Goal: Transaction & Acquisition: Purchase product/service

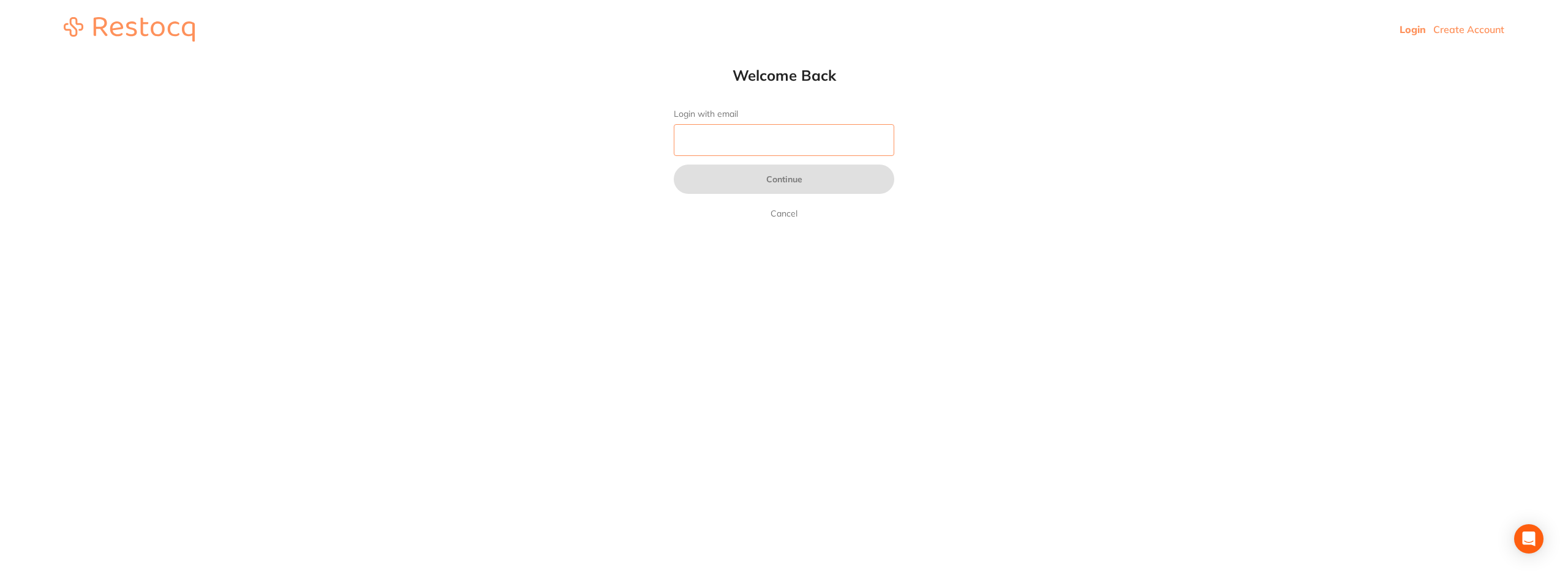
click at [855, 133] on input "Login with email" at bounding box center [784, 140] width 220 height 32
click at [819, 176] on button "Continue" at bounding box center [784, 179] width 220 height 30
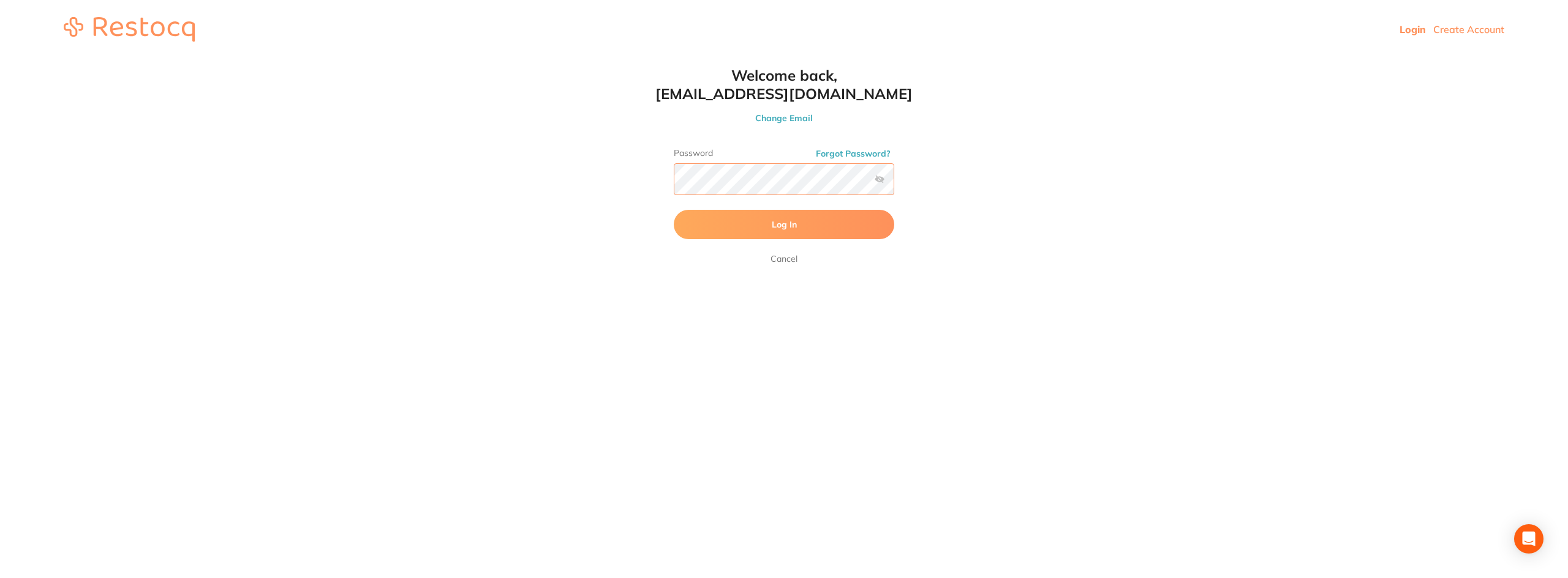
click at [674, 210] on button "Log In" at bounding box center [784, 224] width 220 height 30
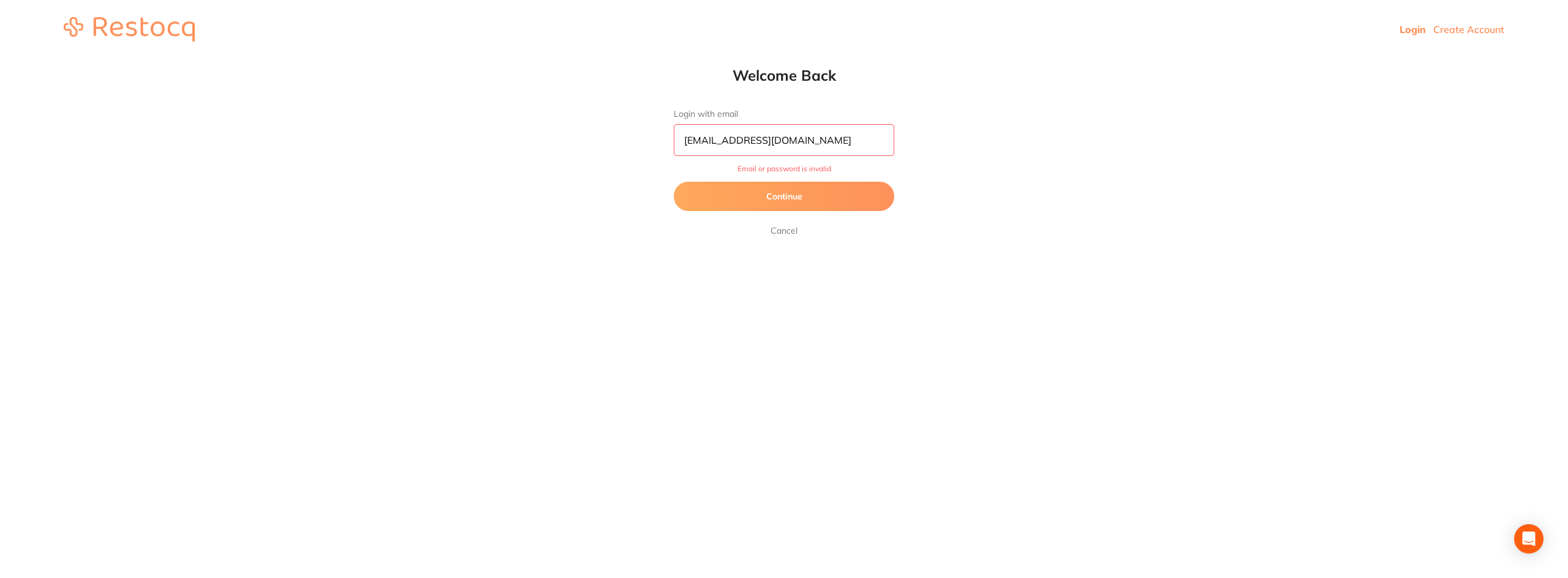
click at [798, 200] on button "Continue" at bounding box center [784, 196] width 220 height 30
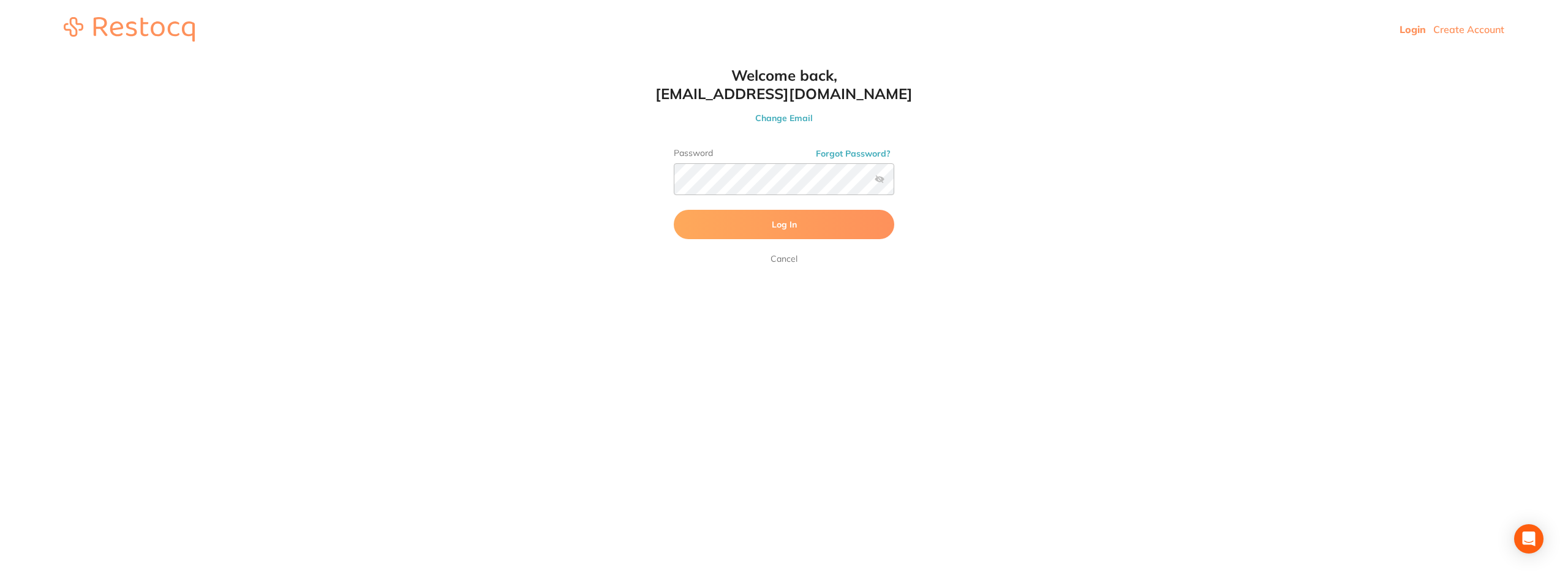
click at [881, 175] on label at bounding box center [879, 179] width 10 height 10
click at [894, 183] on input "checkbox" at bounding box center [894, 183] width 0 height 0
click at [674, 210] on button "Log In" at bounding box center [784, 224] width 220 height 30
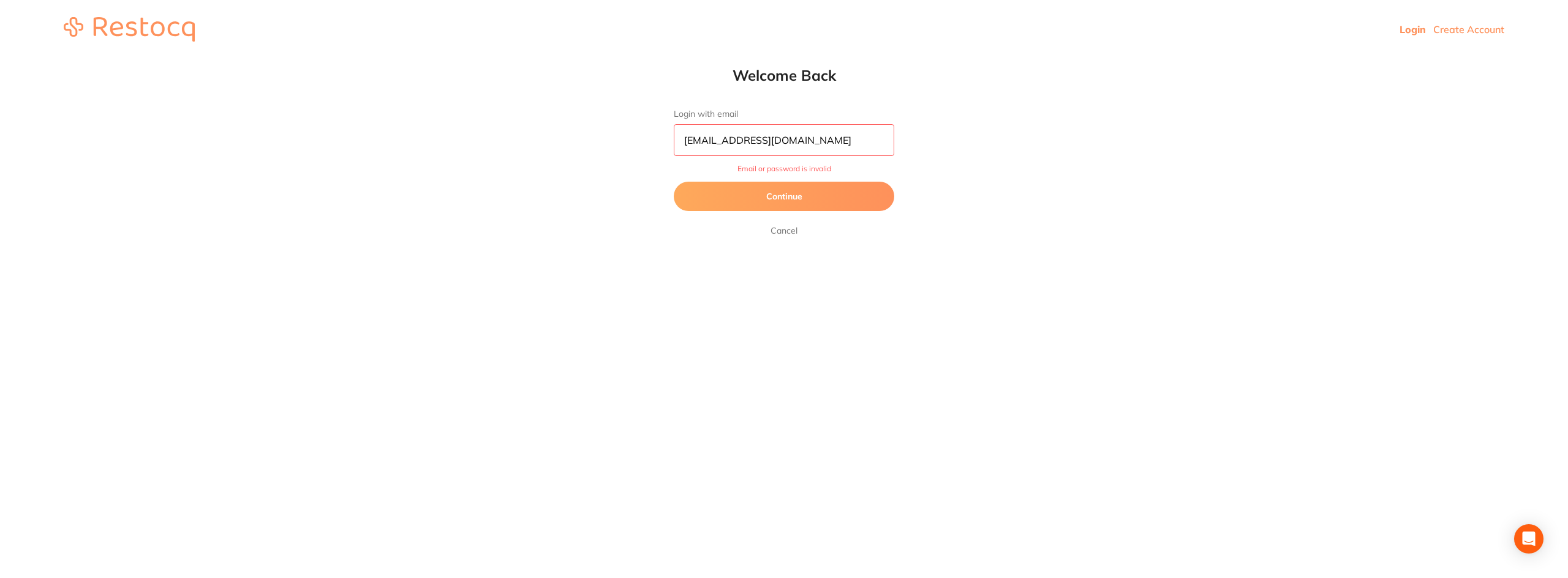
click at [759, 151] on input "[EMAIL_ADDRESS][DOMAIN_NAME]" at bounding box center [784, 140] width 220 height 32
click at [788, 140] on input "[EMAIL_ADDRESS][DOMAIN_NAME]" at bounding box center [784, 140] width 220 height 32
type input "[EMAIL_ADDRESS][DOMAIN_NAME]"
click at [674, 182] on button "Continue" at bounding box center [784, 196] width 220 height 30
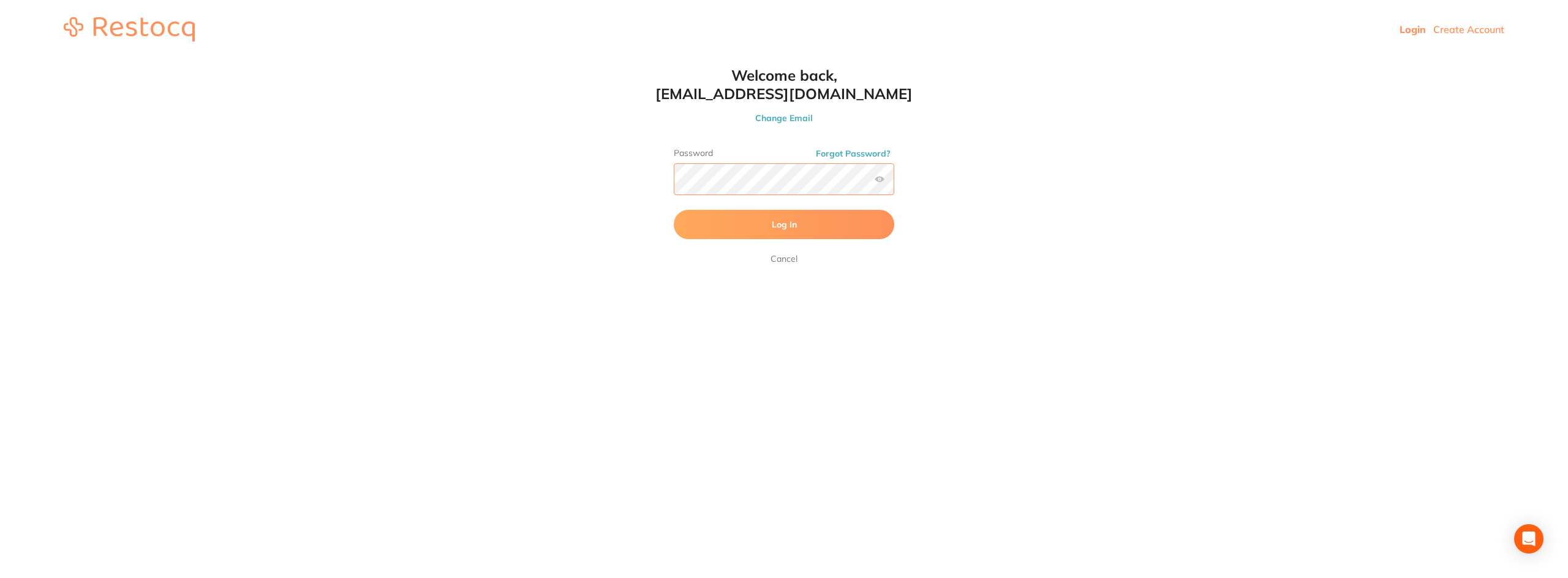
click at [674, 210] on button "Log In" at bounding box center [784, 224] width 220 height 30
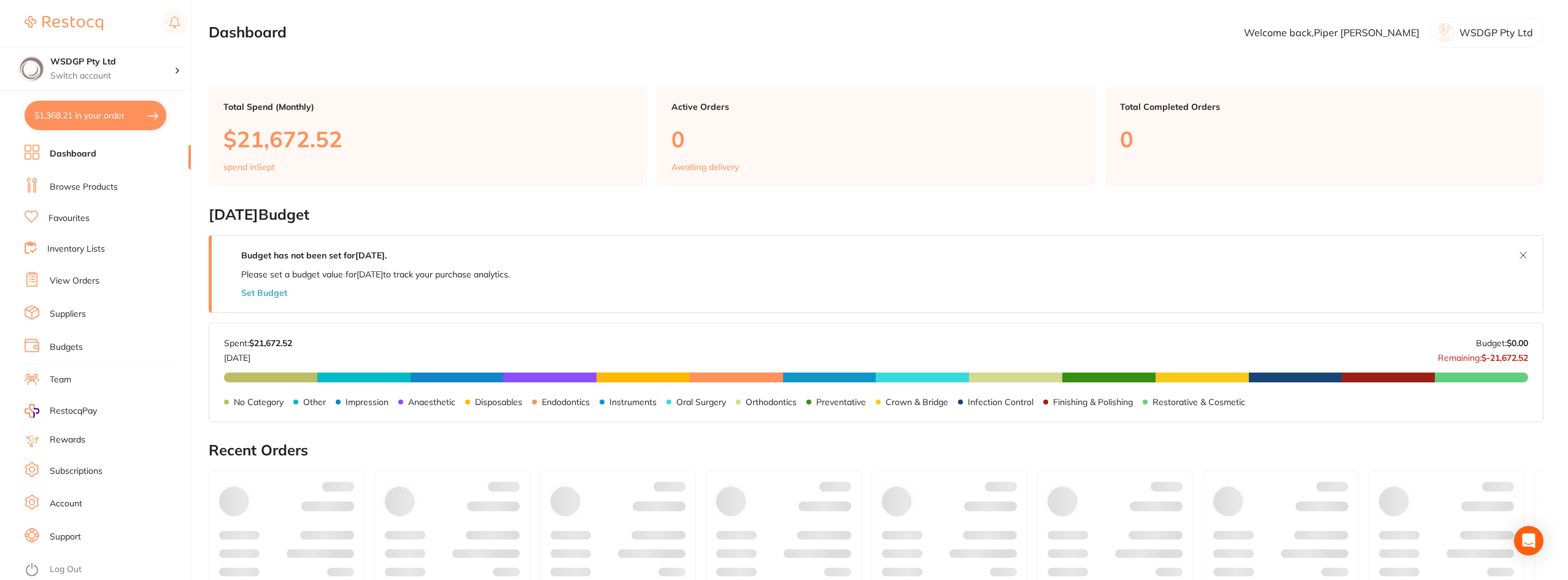
click at [79, 219] on link "Favourites" at bounding box center [69, 219] width 41 height 12
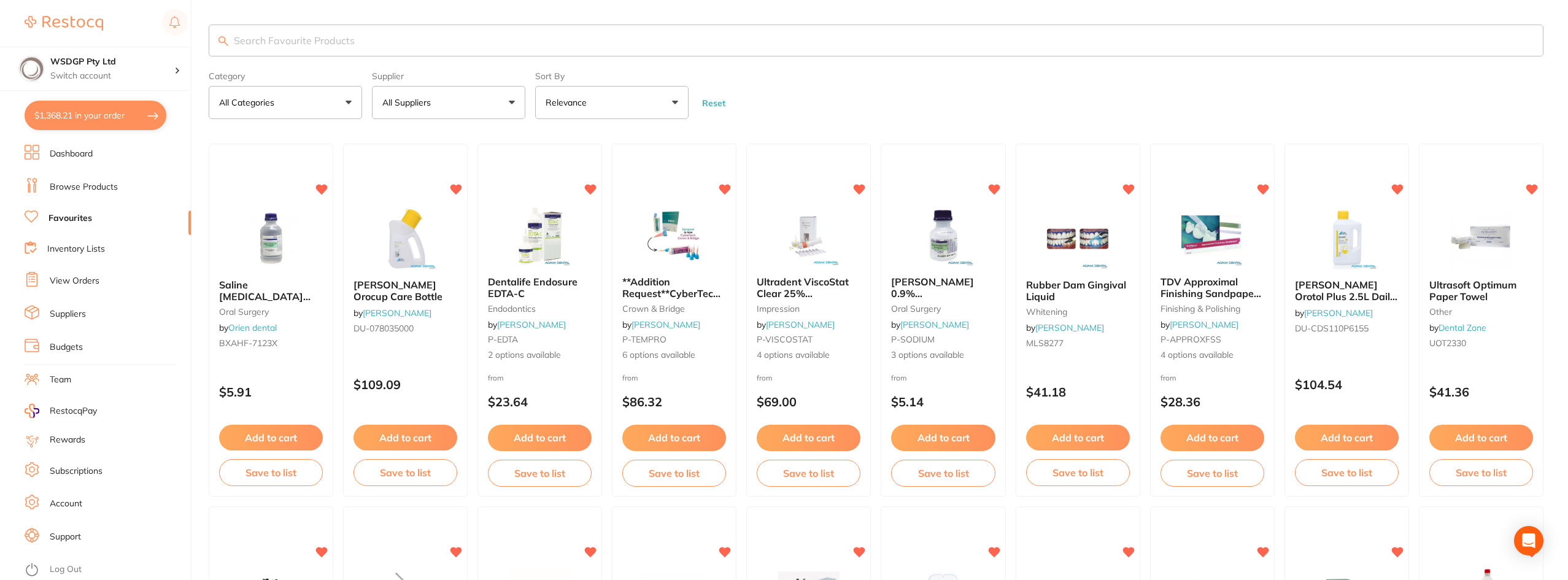
click at [105, 181] on link "Browse Products" at bounding box center [84, 188] width 68 height 12
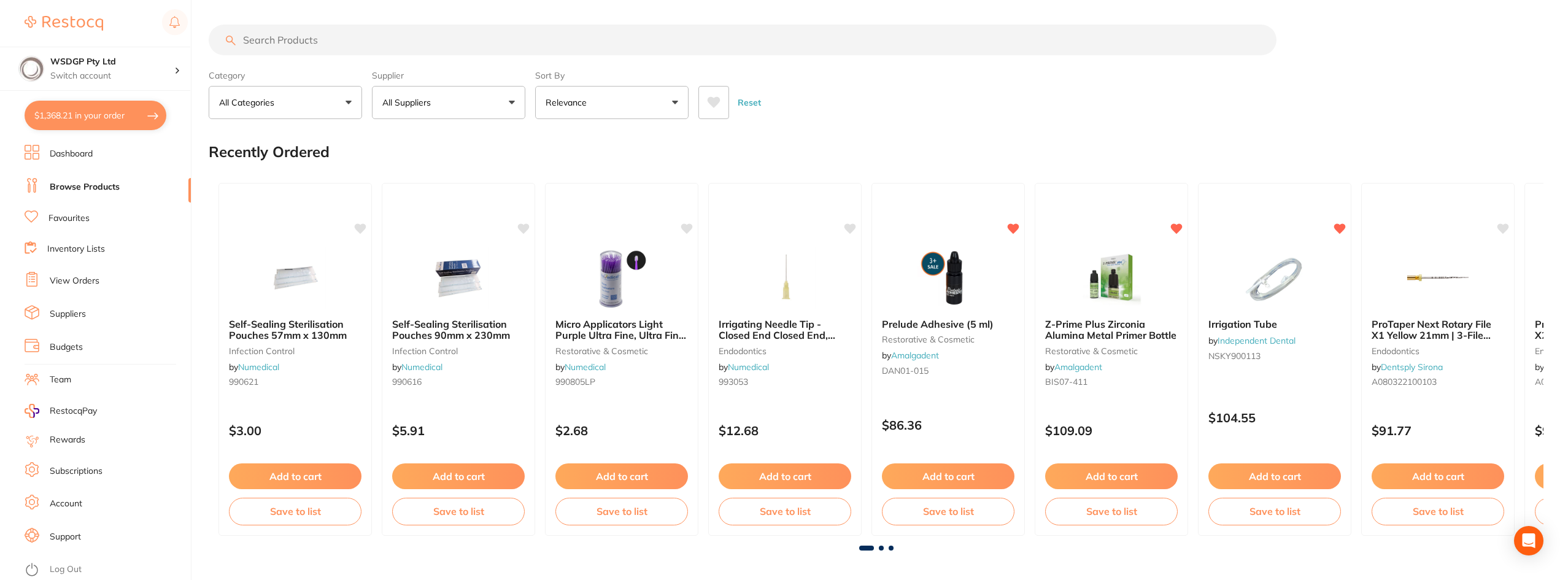
click at [328, 35] on input "search" at bounding box center [742, 39] width 1067 height 30
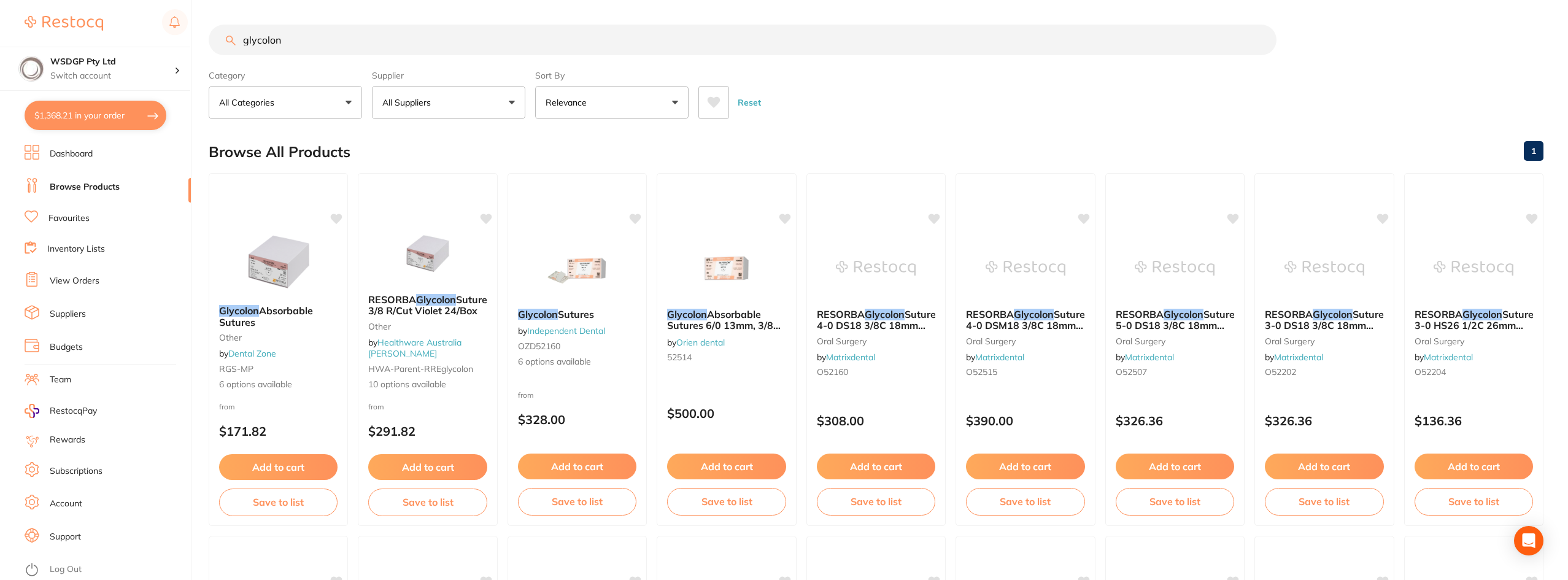
drag, startPoint x: 313, startPoint y: 39, endPoint x: 133, endPoint y: 17, distance: 181.3
click at [133, 17] on div "$1,368.21 WSDGP Pty Ltd Switch account WSDGP Pty Ltd Warrnambool Smile Dental G…" at bounding box center [784, 290] width 1568 height 580
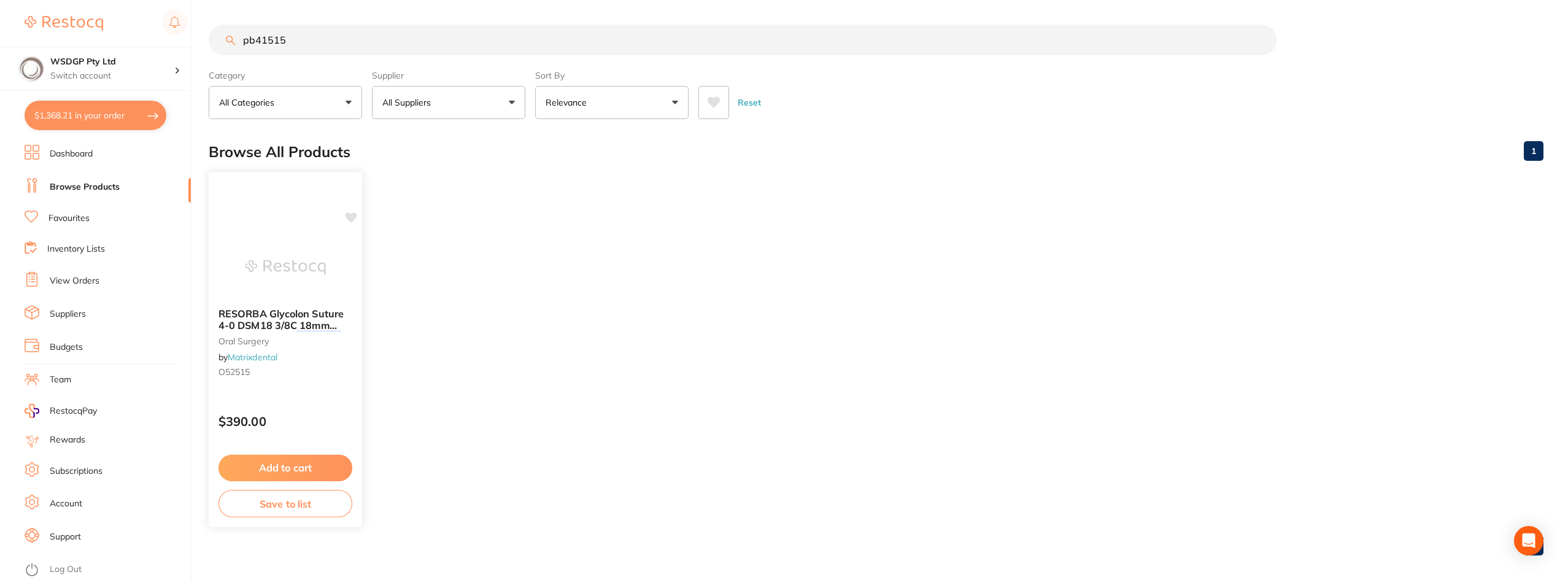
click at [319, 326] on span "RESORBA Glycolon Suture 4-0 DSM18 3/8C 18mm 70cm (24) Violet" at bounding box center [281, 325] width 125 height 35
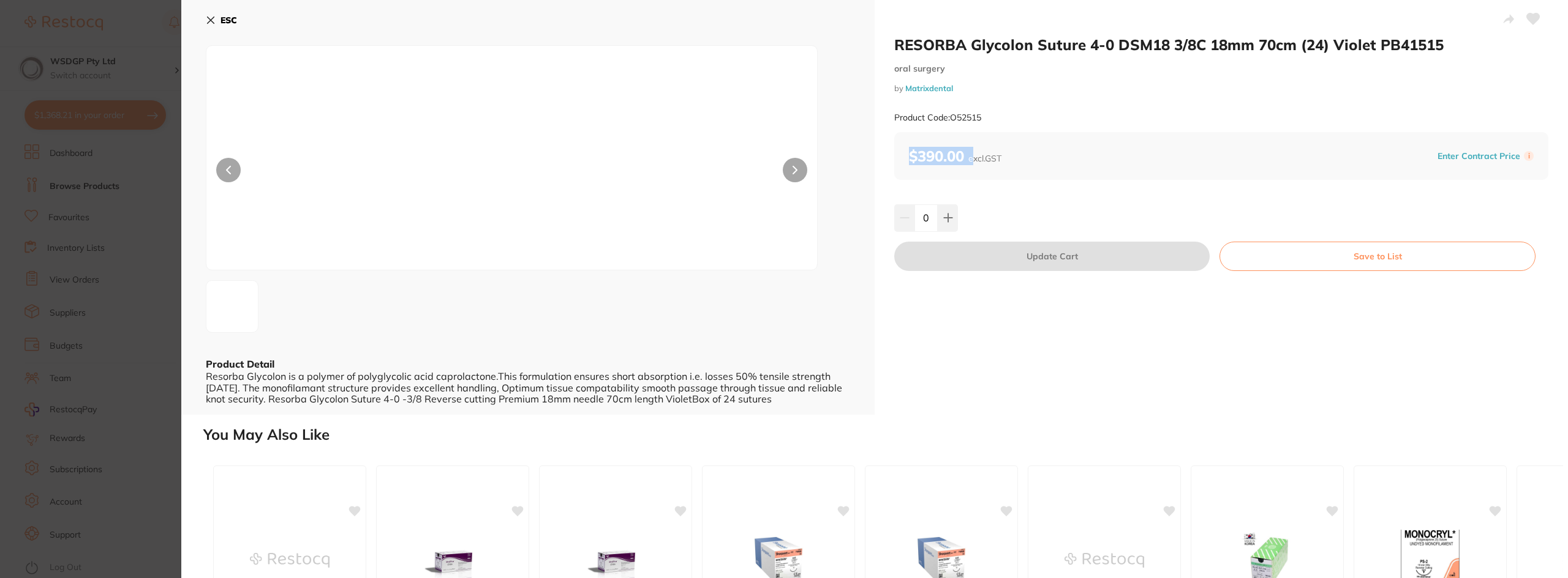
drag, startPoint x: 974, startPoint y: 163, endPoint x: 898, endPoint y: 155, distance: 76.4
click at [898, 155] on div "$390.00 excl. GST Enter Contract Price i" at bounding box center [1221, 156] width 654 height 48
click at [1057, 207] on div "0" at bounding box center [1221, 218] width 654 height 27
click at [1396, 359] on div "RESORBA Glycolon Suture 4-0 DSM18 3/8C 18mm 70cm (24) Violet PB41515 [MEDICAL_D…" at bounding box center [1221, 207] width 694 height 415
click at [1522, 16] on button at bounding box center [1532, 20] width 30 height 30
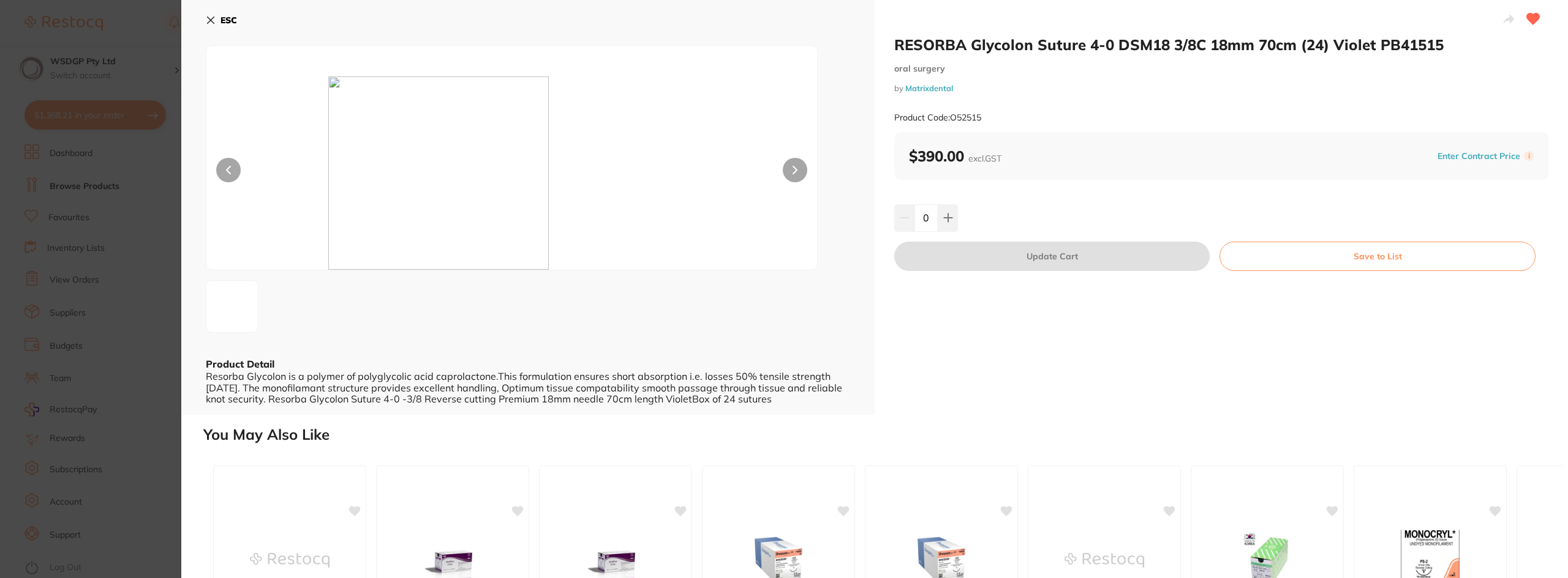
click at [46, 232] on section "RESORBA Glycolon Suture 4-0 DSM18 3/8C 18mm 70cm (24) Violet PB41515 [MEDICAL_D…" at bounding box center [784, 289] width 1568 height 578
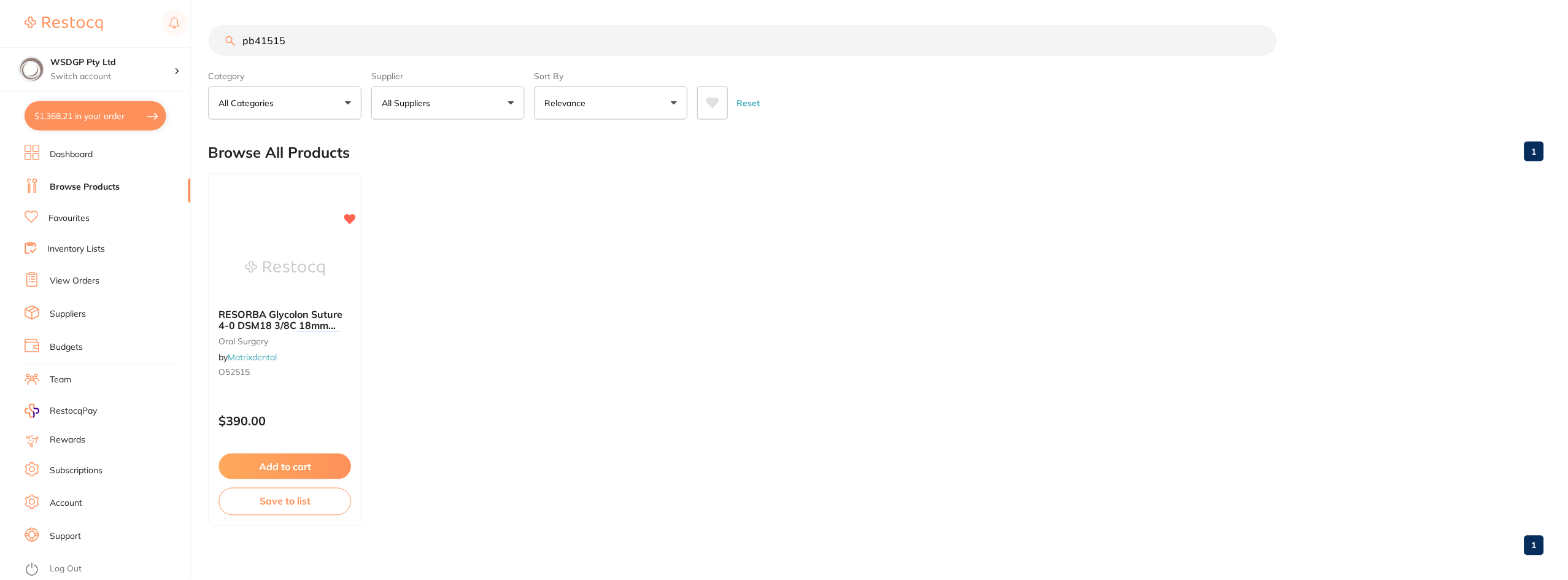
scroll to position [7, 0]
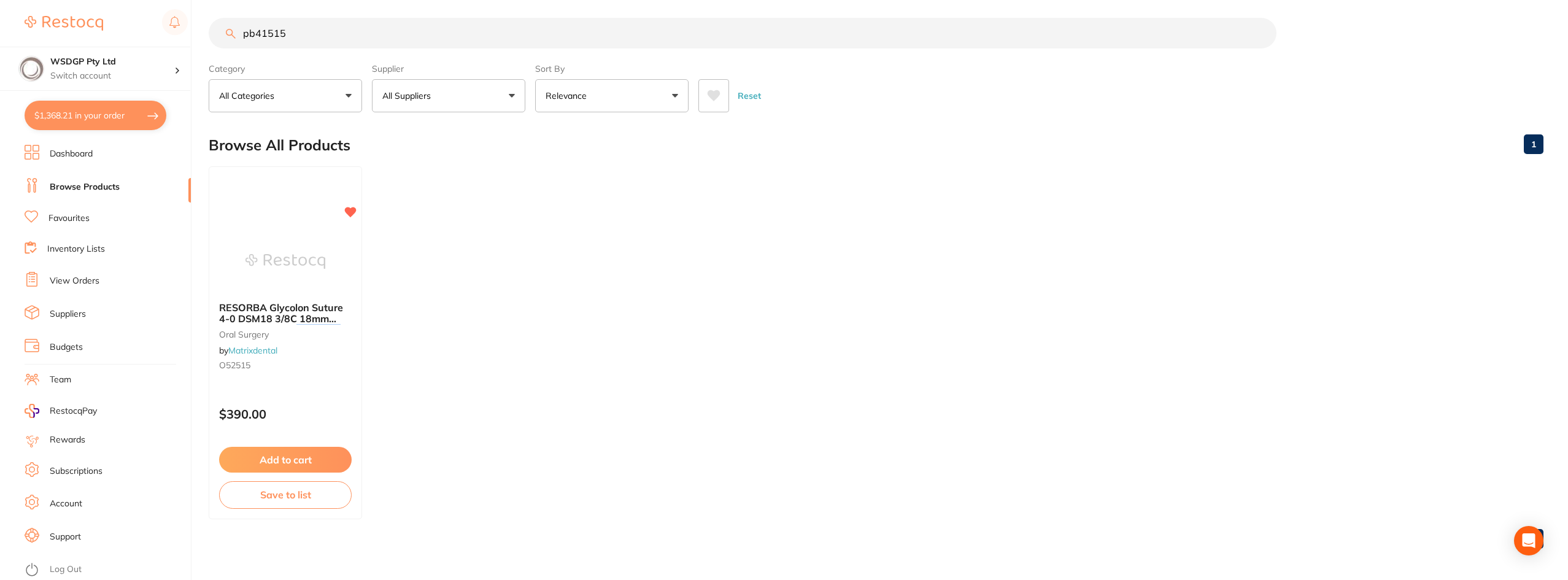
click at [375, 37] on input "pb41515" at bounding box center [742, 33] width 1067 height 30
drag, startPoint x: 260, startPoint y: 30, endPoint x: 289, endPoint y: 33, distance: 29.2
click at [289, 33] on input "pb41515" at bounding box center [742, 33] width 1067 height 30
type input "pb41420"
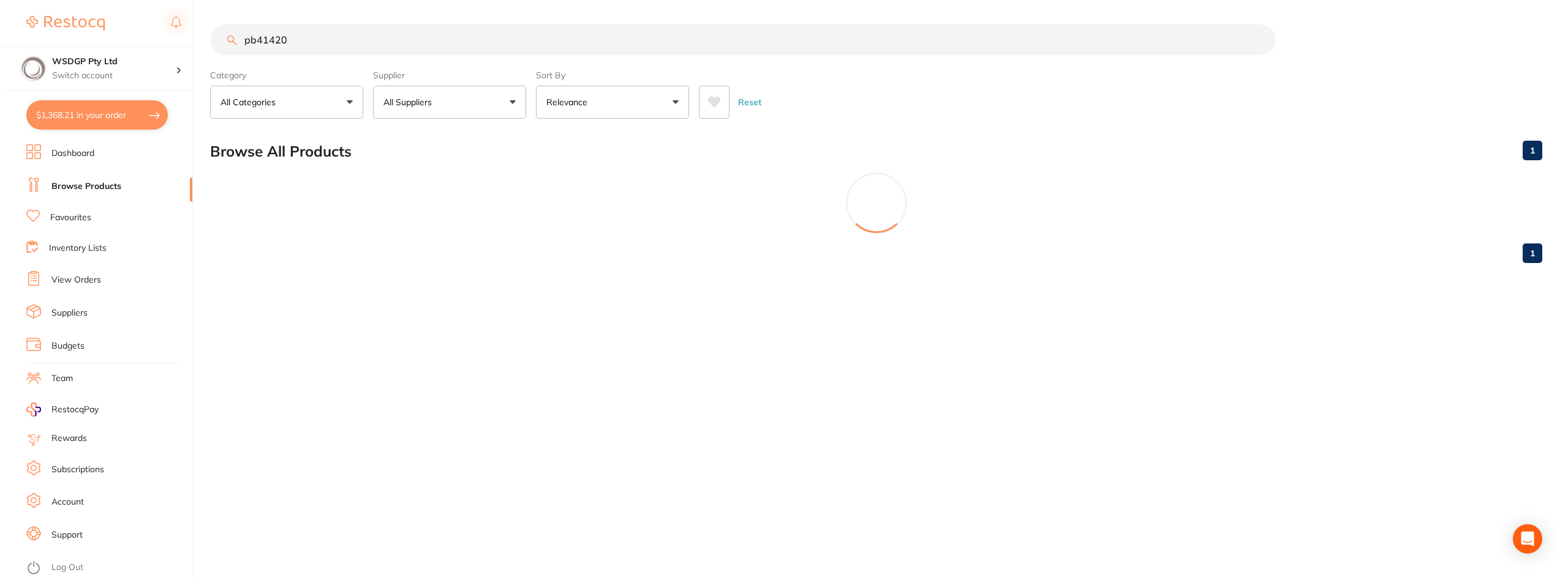
scroll to position [0, 0]
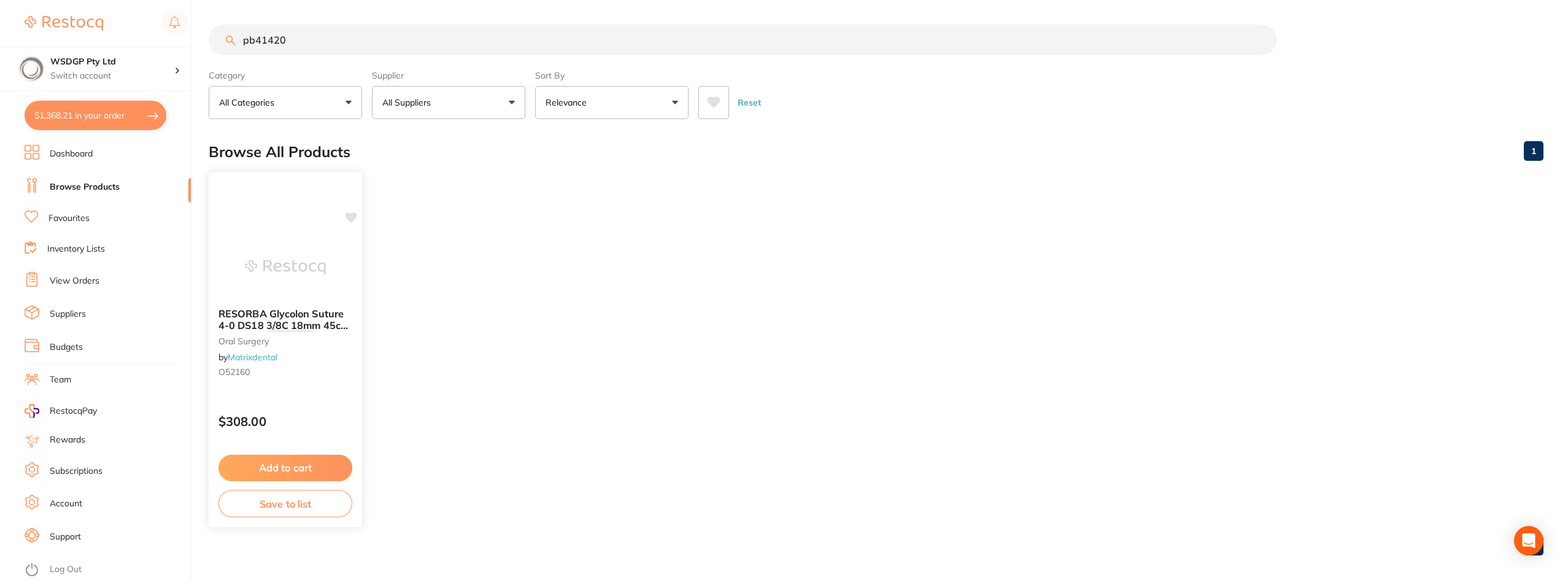
click at [284, 326] on span "RESORBA Glycolon Suture 4-0 DS18 3/8C 18mm 45cm (24) Violet" at bounding box center [284, 325] width 130 height 35
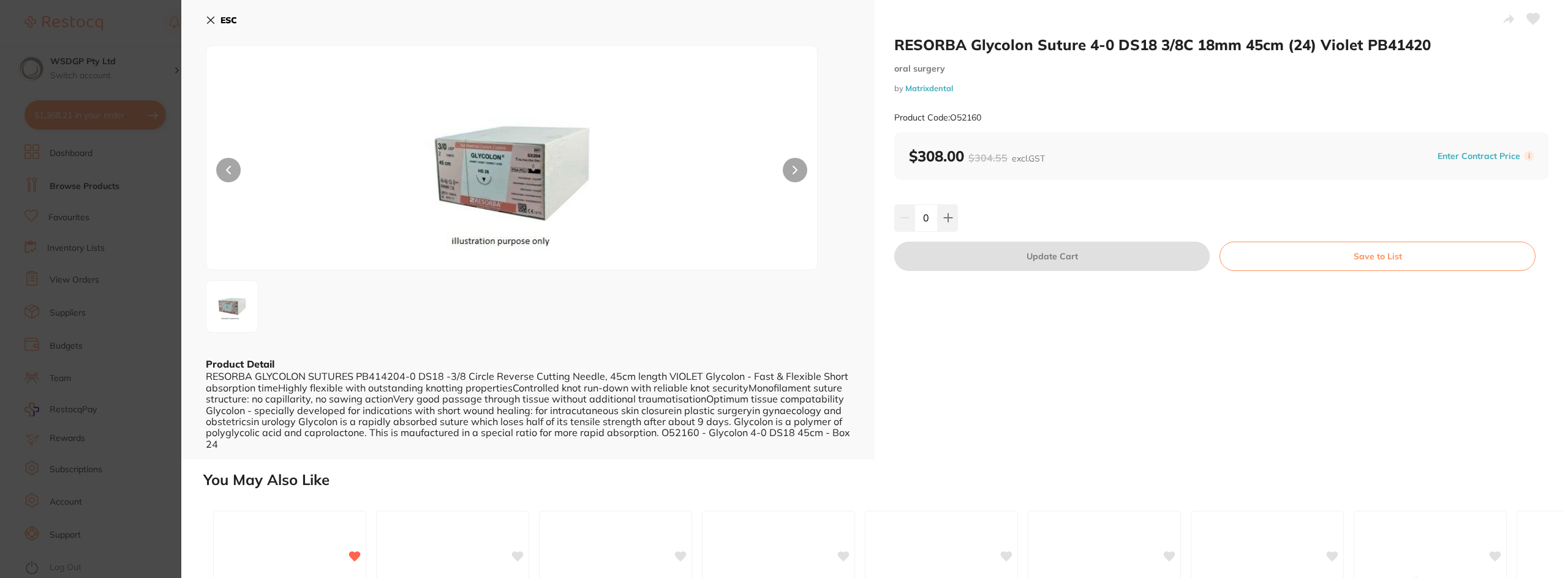
click at [1529, 12] on button at bounding box center [1532, 20] width 30 height 30
click at [1190, 318] on div "RESORBA Glycolon Suture 4-0 DS18 3/8C 18mm 45cm (24) Violet PB41420 [MEDICAL_DA…" at bounding box center [1221, 229] width 694 height 459
click at [75, 261] on section "RESORBA Glycolon Suture 4-0 DS18 3/8C 18mm 45cm (24) Violet PB41420 [MEDICAL_DA…" at bounding box center [784, 289] width 1568 height 578
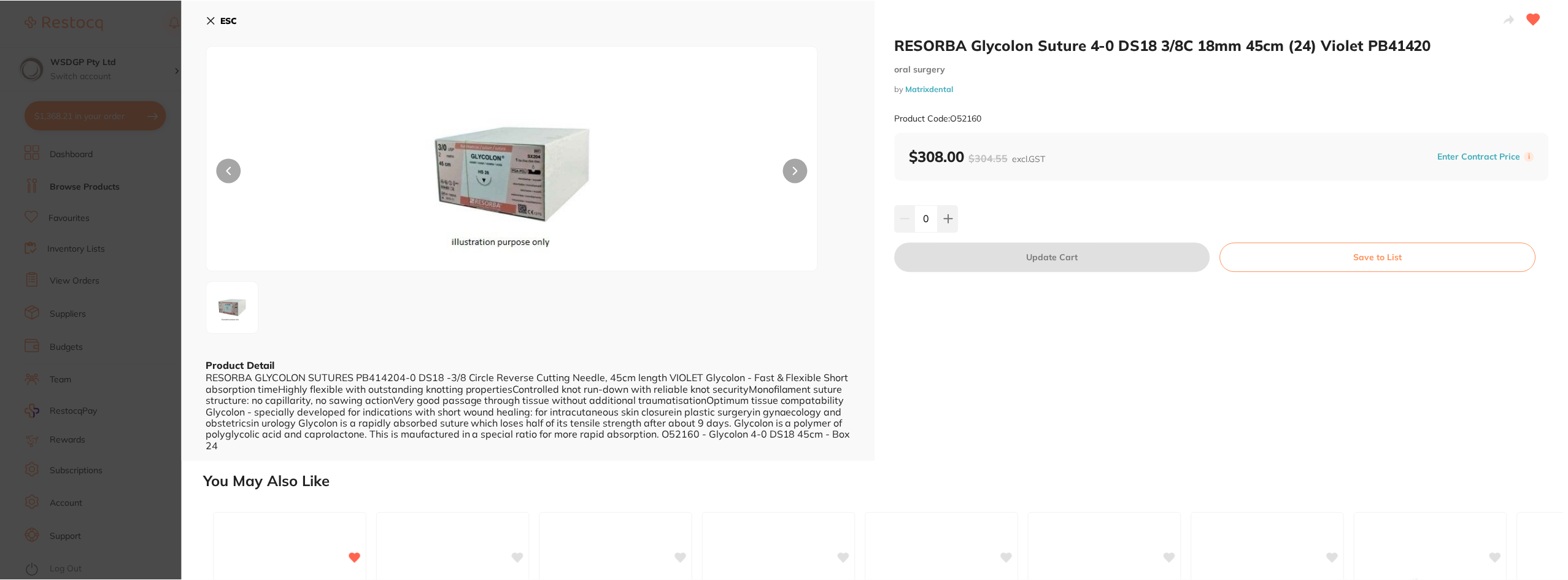
scroll to position [7, 0]
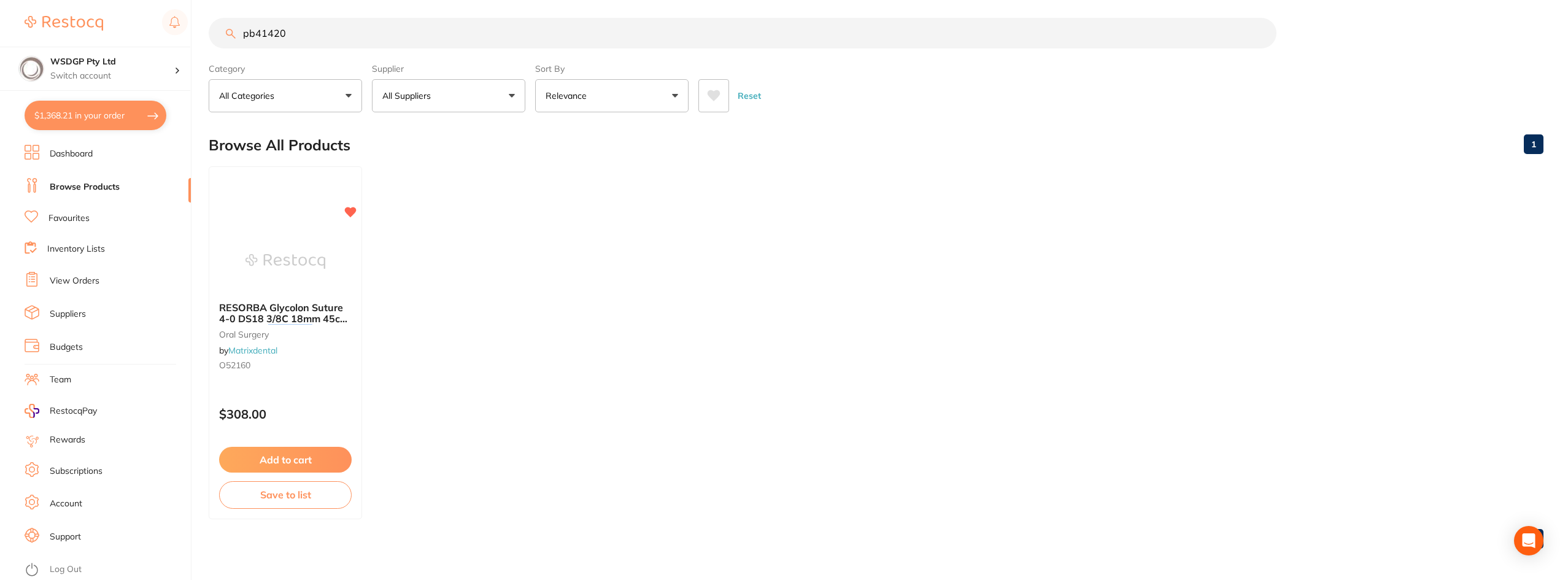
click at [87, 190] on link "Browse Products" at bounding box center [85, 188] width 70 height 12
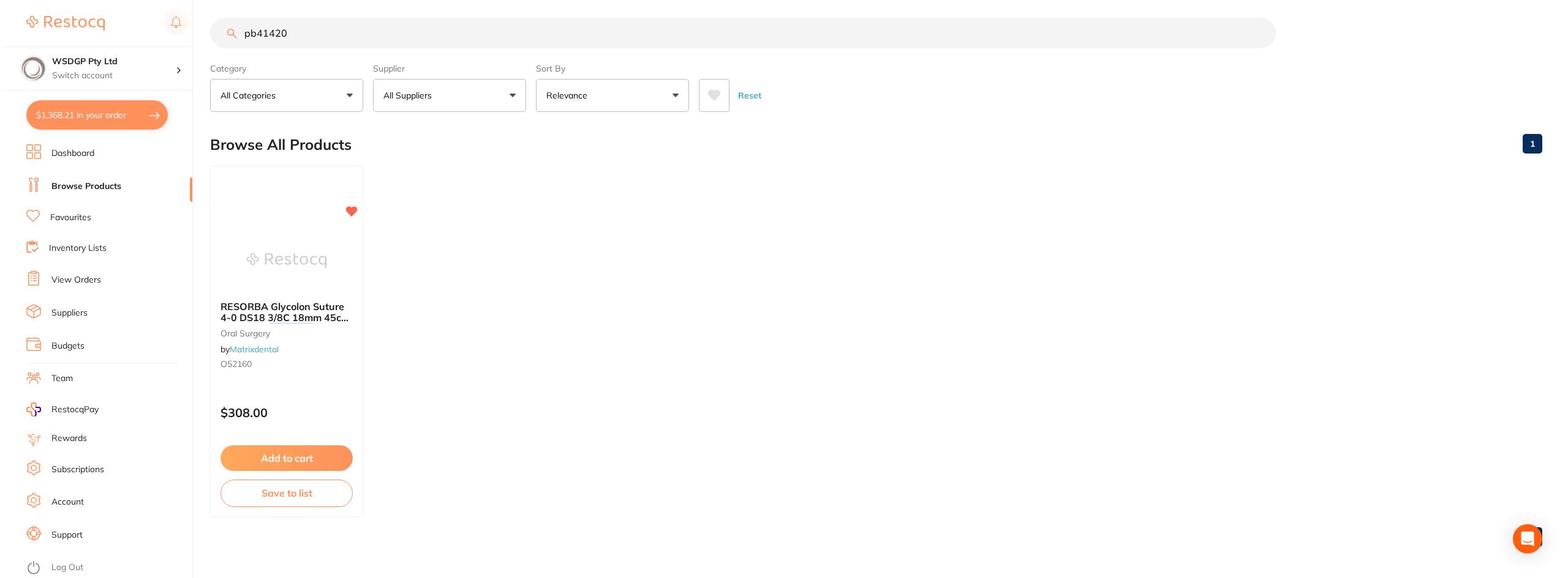
scroll to position [0, 0]
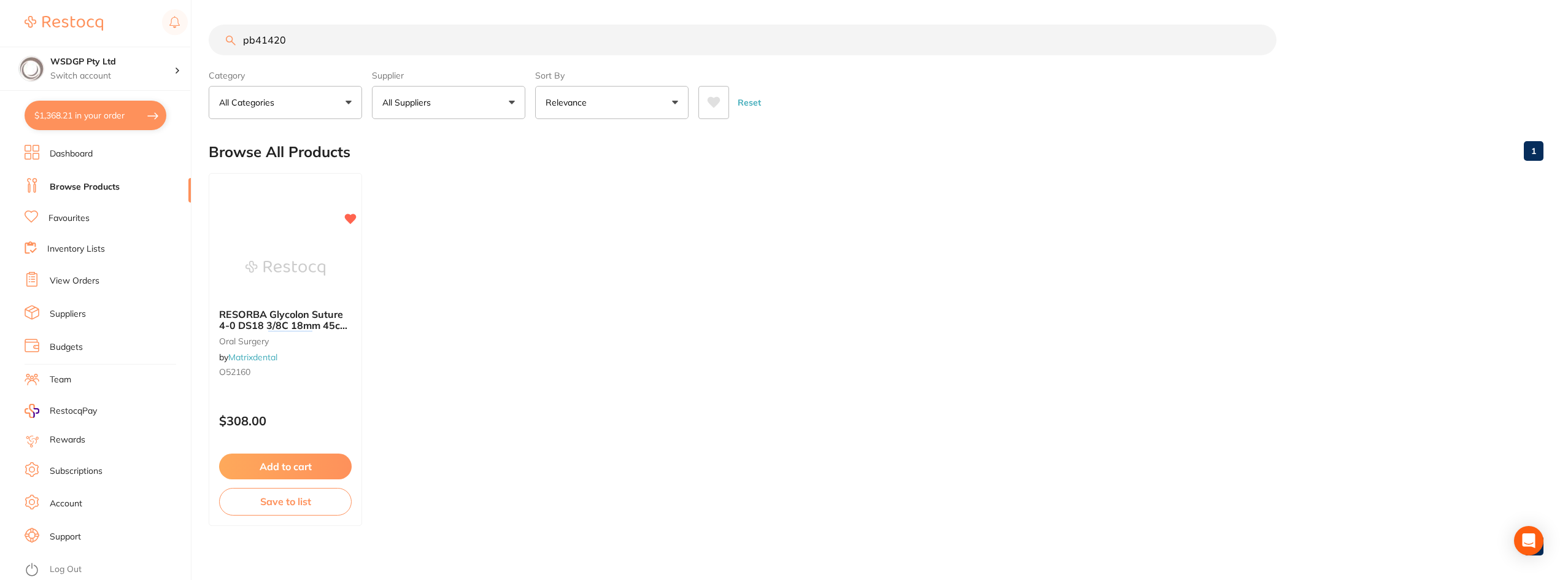
click at [290, 312] on span "RESORBA Glycolon Suture 4-0 DS18 3/8C 18mm 45cm (24) Violet" at bounding box center [284, 326] width 130 height 35
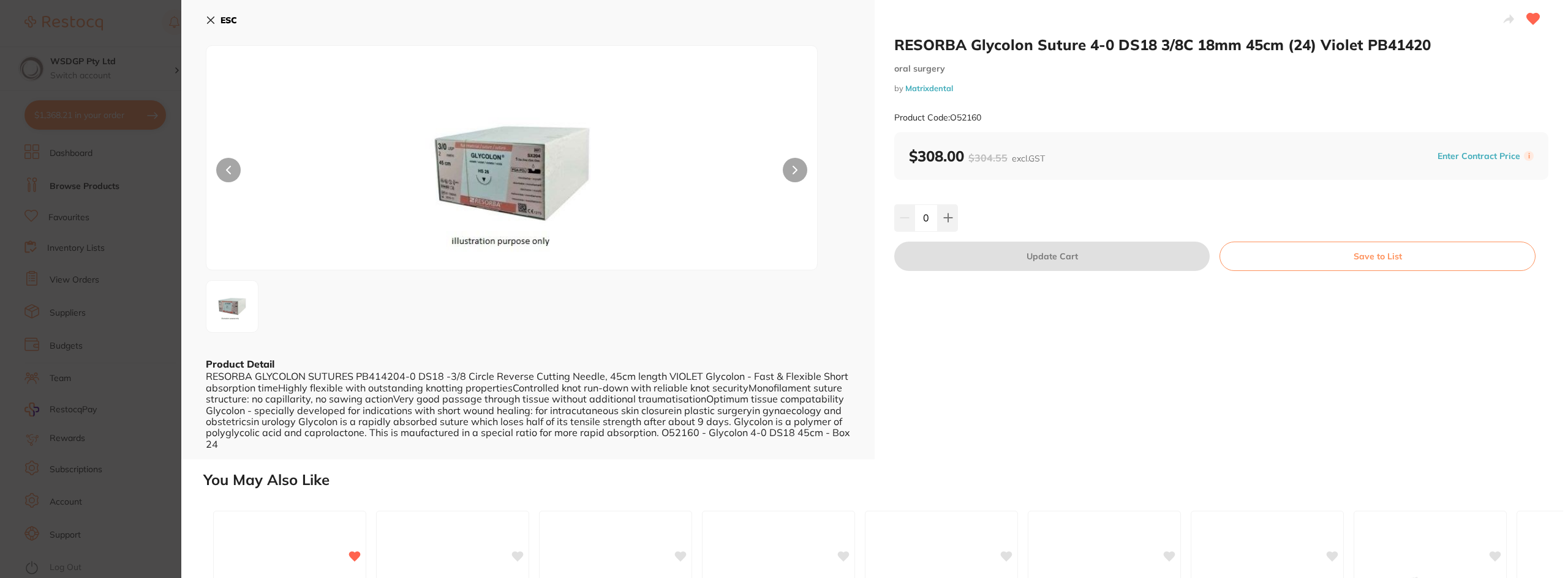
click at [119, 264] on section "RESORBA Glycolon Suture 4-0 DS18 3/8C 18mm 45cm (24) Violet PB41420 [MEDICAL_DA…" at bounding box center [784, 289] width 1568 height 578
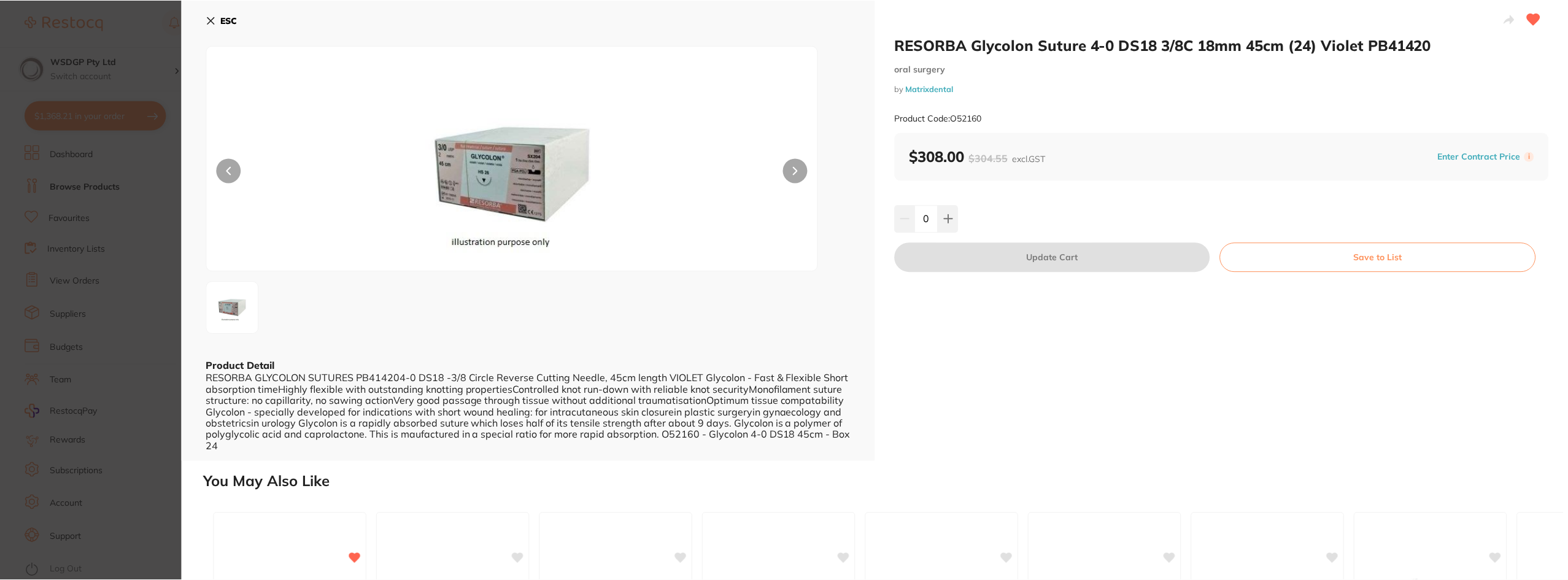
scroll to position [7, 0]
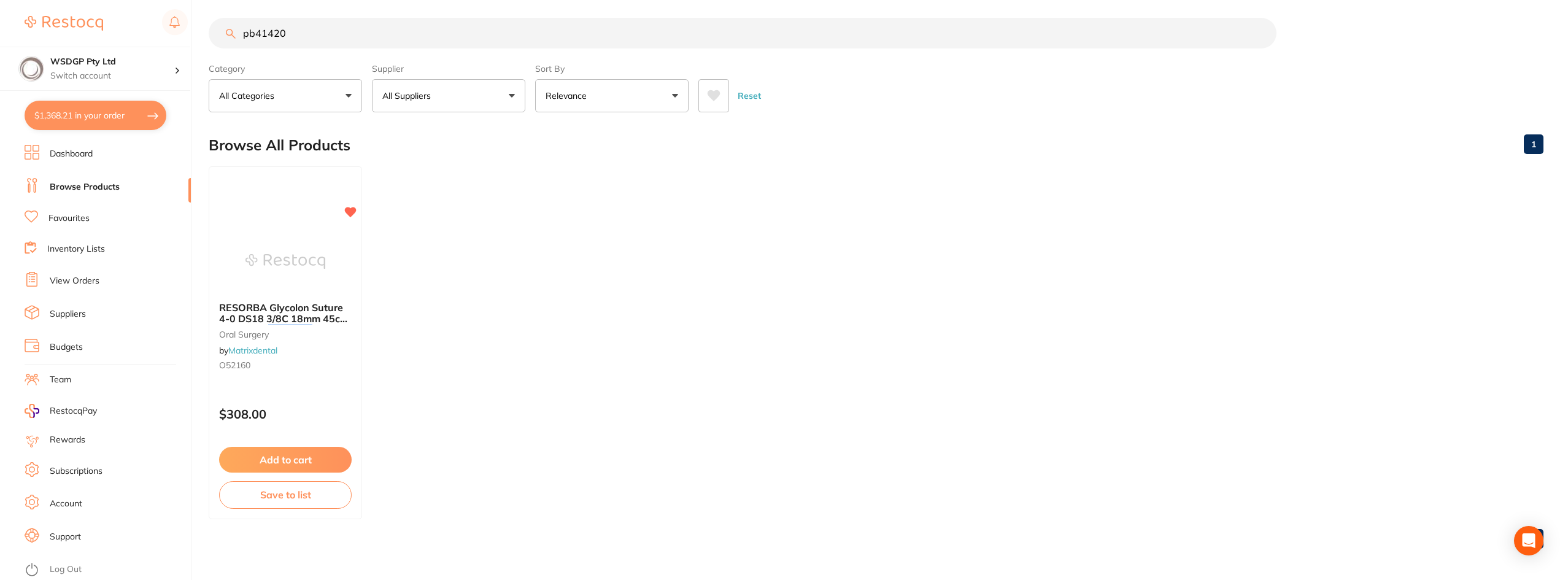
click at [78, 223] on link "Favourites" at bounding box center [69, 219] width 41 height 12
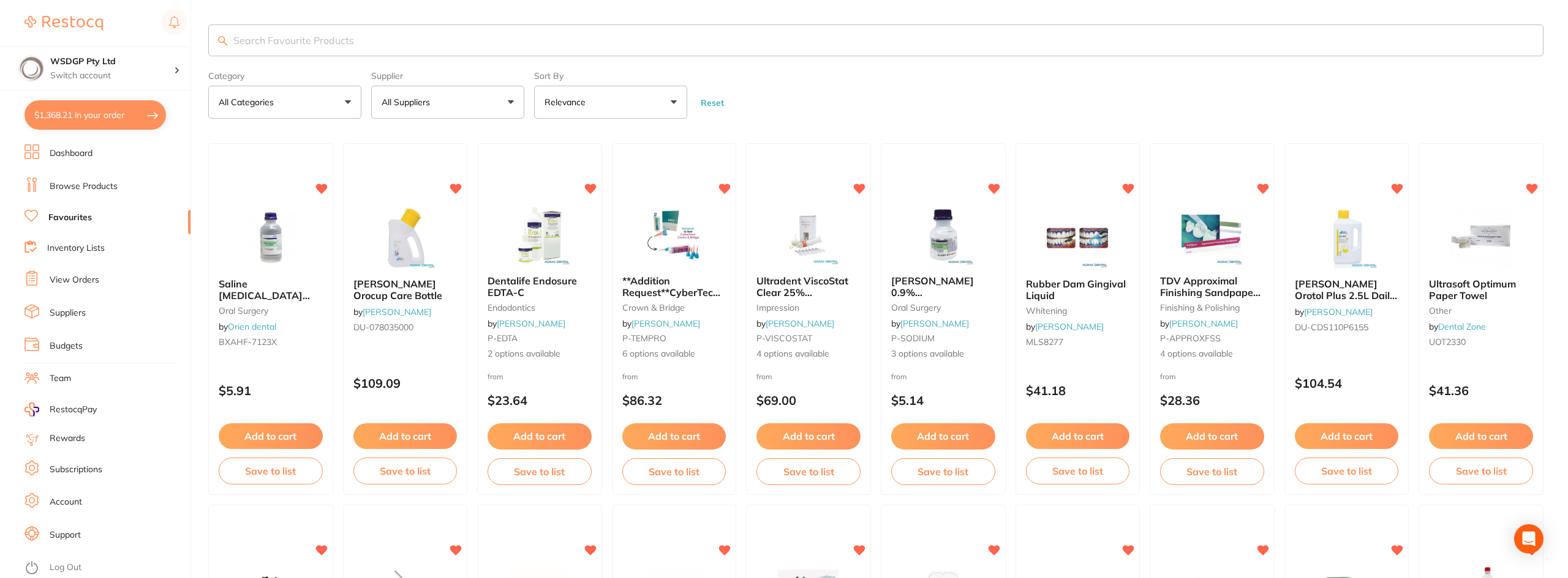
click at [363, 48] on input "search" at bounding box center [875, 40] width 1335 height 32
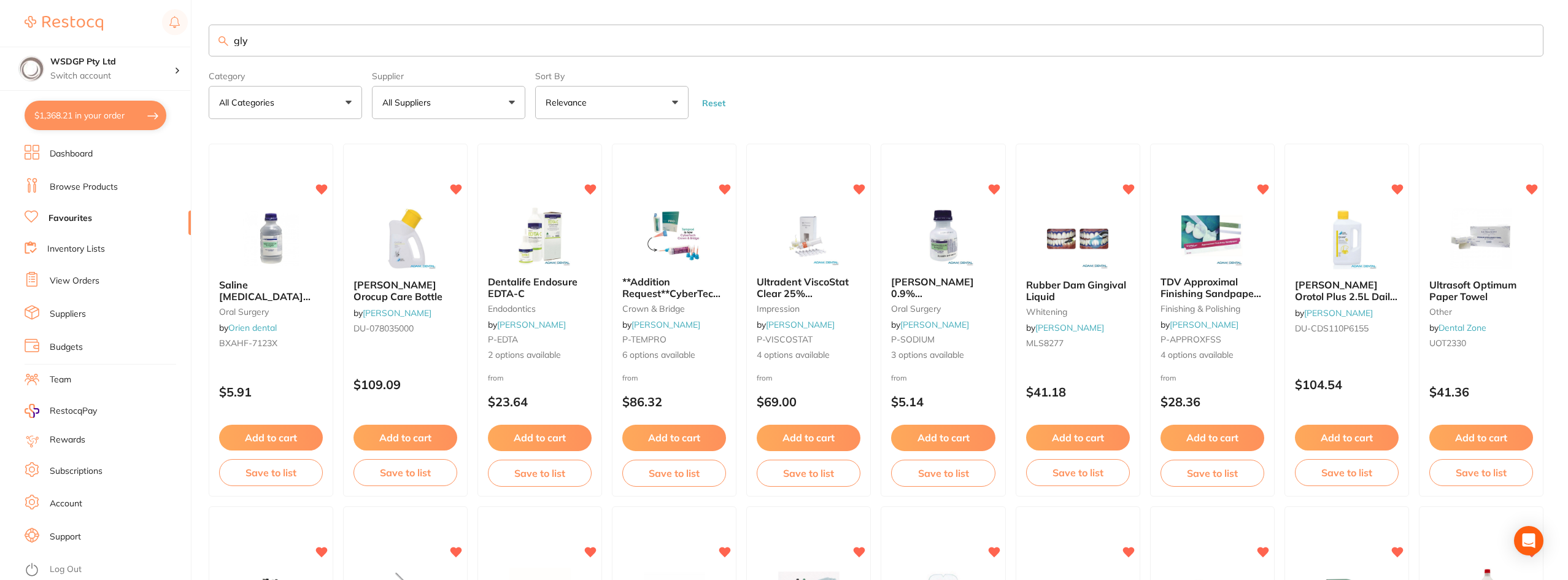
type input "gly"
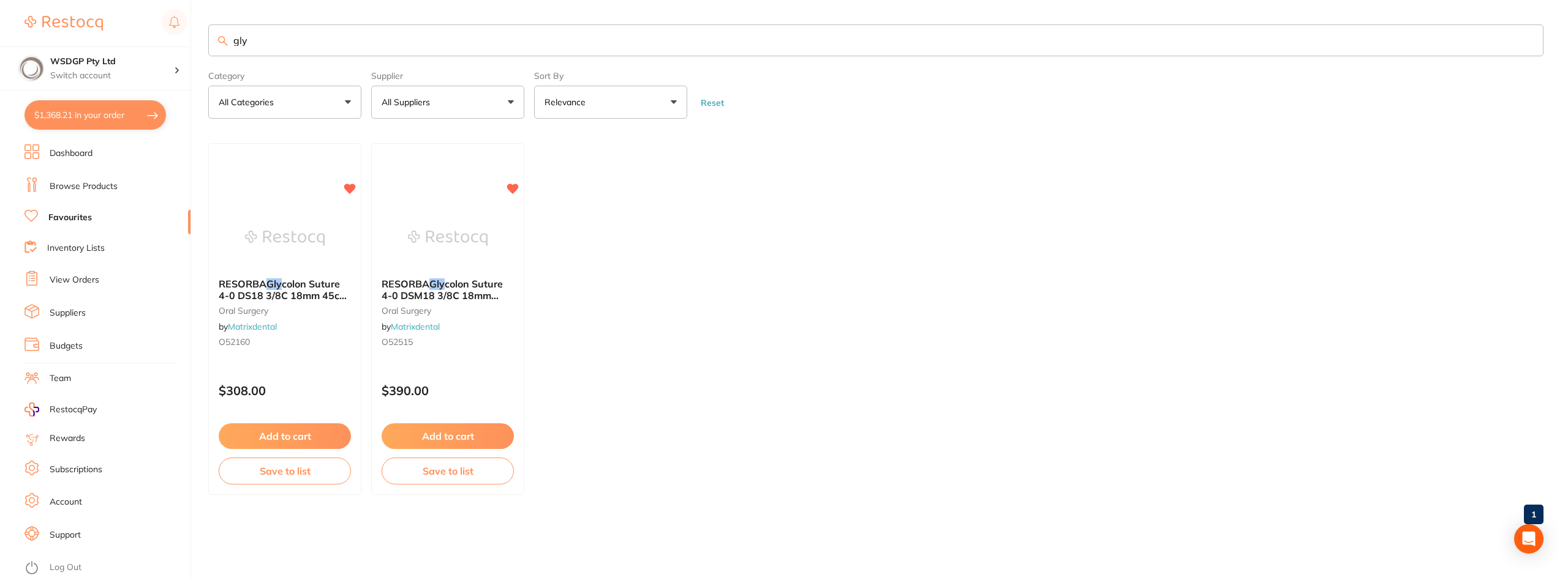
click at [616, 344] on ul "RESORBA Gly colon Suture 4-0 DS18 3/8C 18mm 45cm (24) Violet PB41420 [MEDICAL_D…" at bounding box center [875, 319] width 1335 height 352
click at [463, 283] on span "colon Suture 4-0 DSM18 3/8C 18mm 70cm (24) Violet PB41515" at bounding box center [443, 295] width 125 height 35
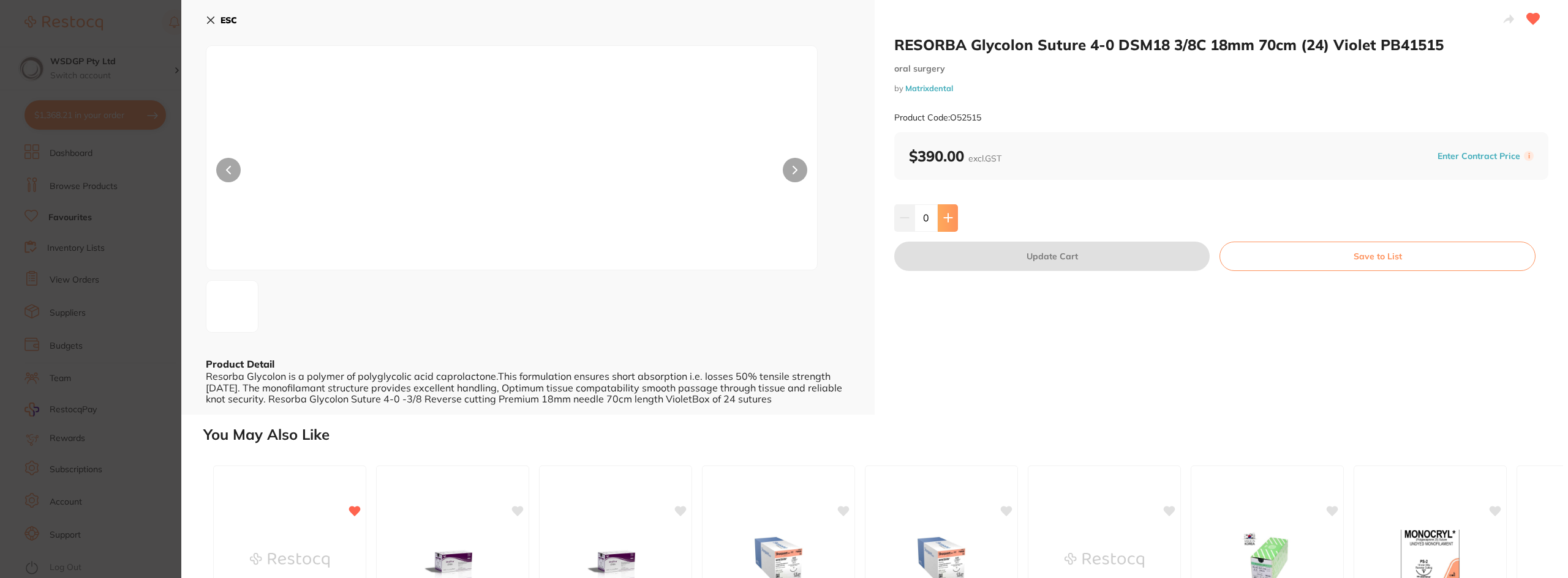
click at [950, 213] on icon at bounding box center [948, 217] width 10 height 10
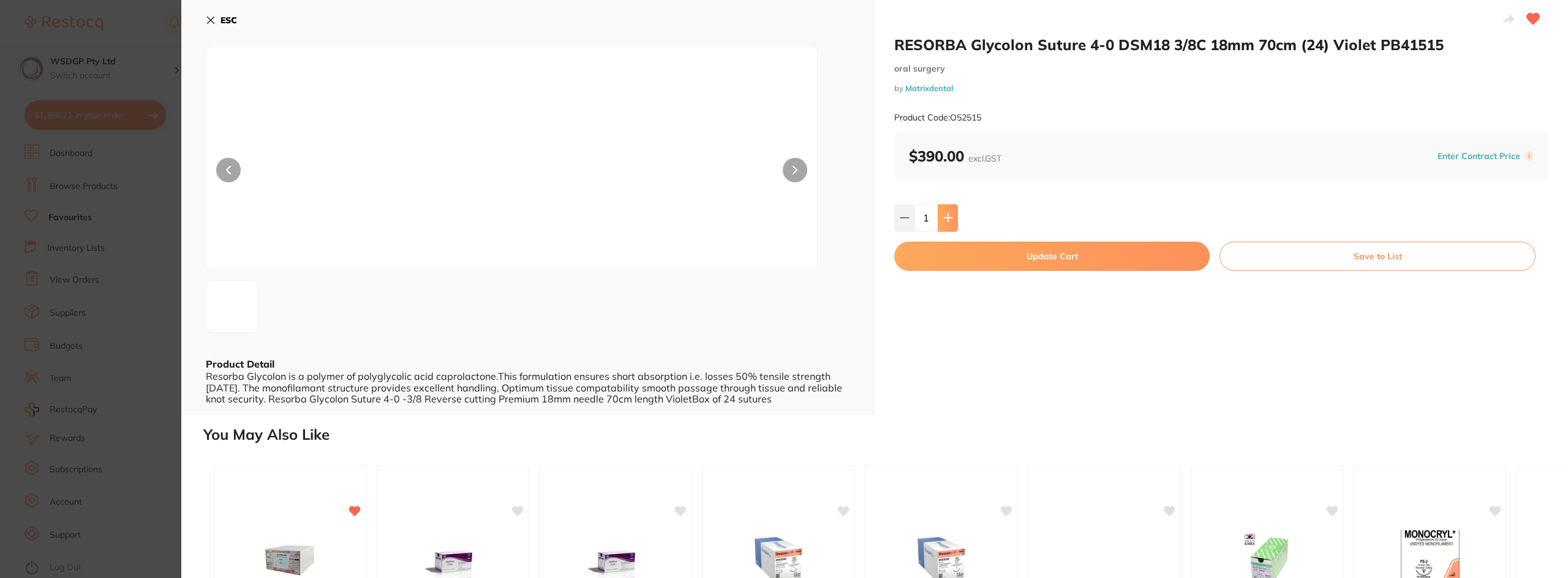
click at [950, 213] on icon at bounding box center [948, 217] width 10 height 10
click at [943, 216] on icon at bounding box center [948, 217] width 10 height 10
type input "4"
click at [956, 253] on button "Update Cart" at bounding box center [1052, 256] width 316 height 30
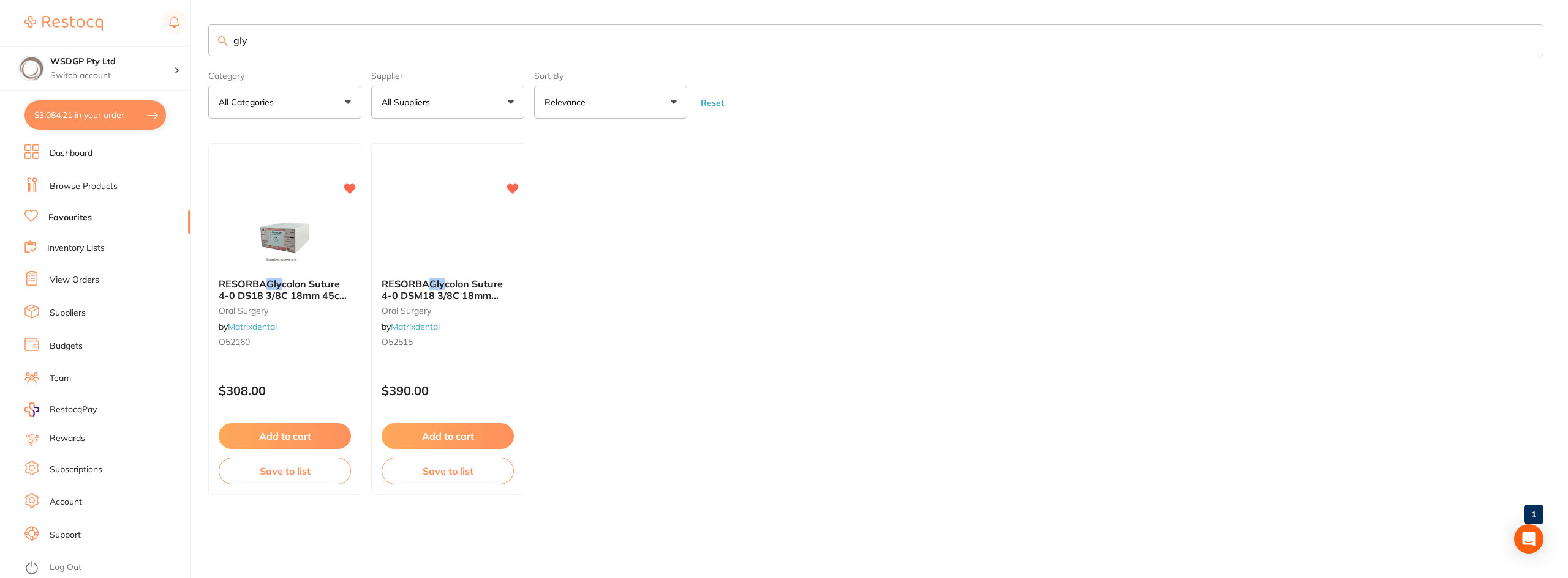
click at [139, 129] on button "$3,084.21 in your order" at bounding box center [95, 115] width 142 height 30
checkbox input "true"
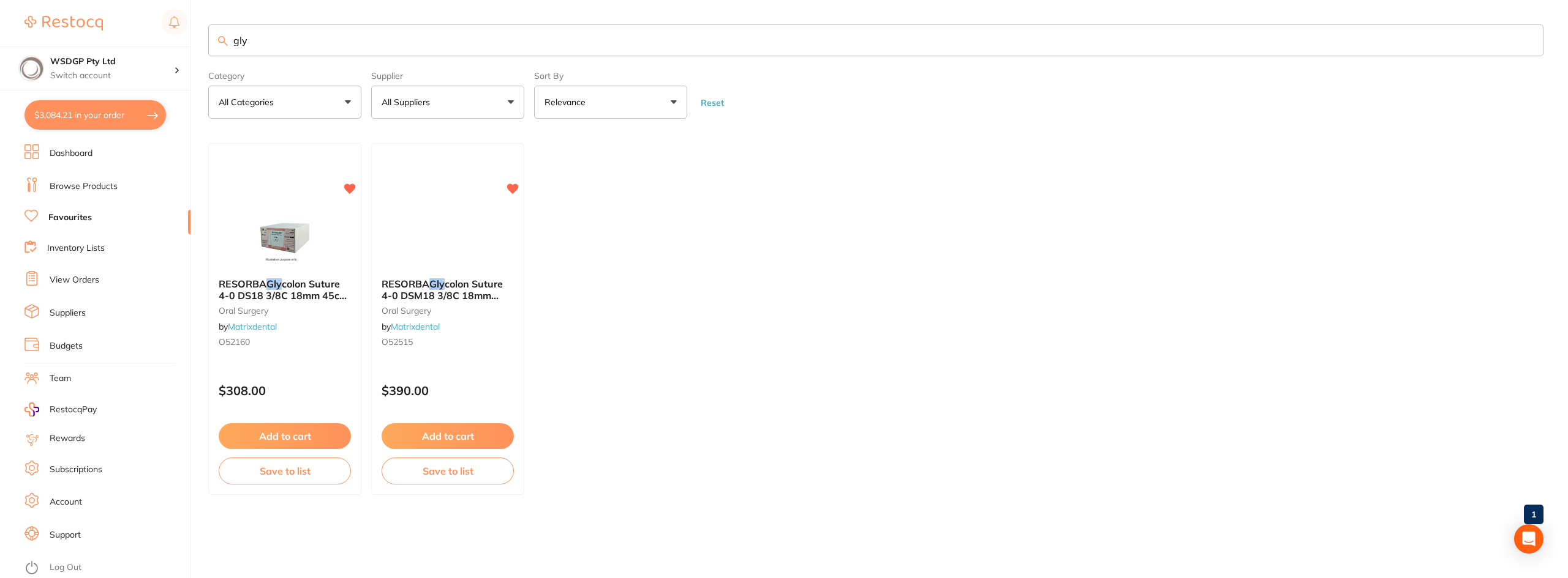
checkbox input "true"
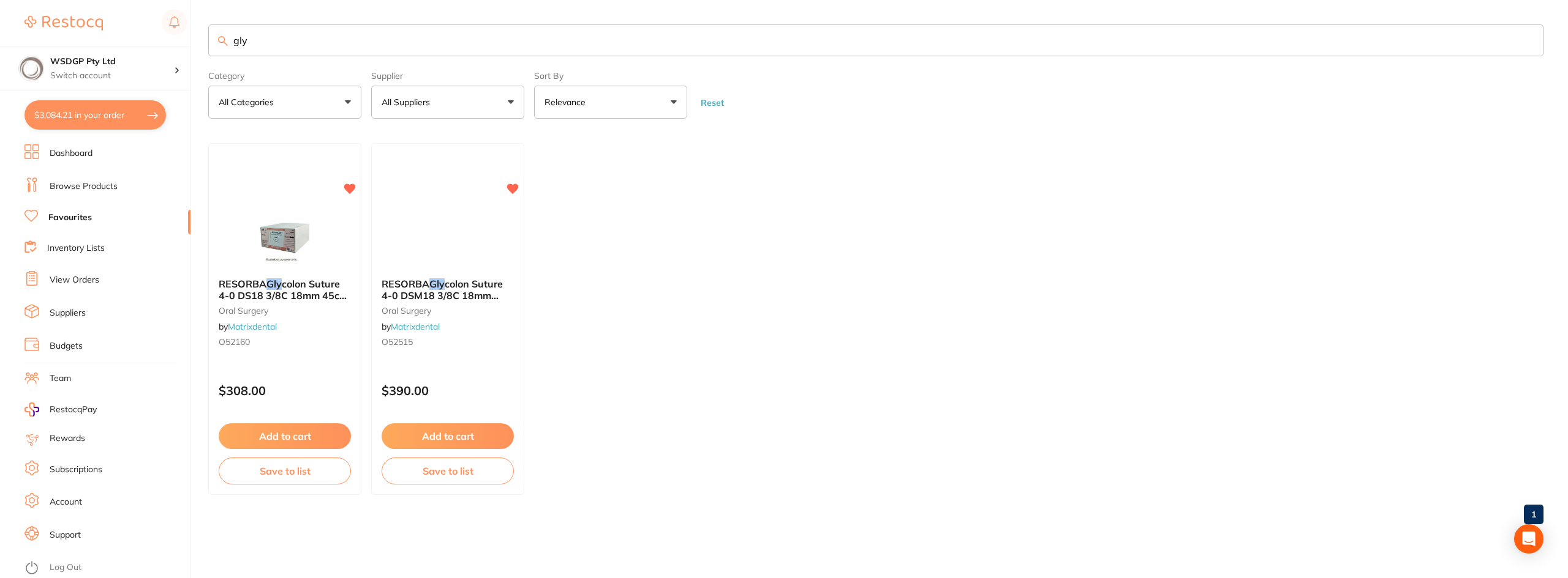
checkbox input "true"
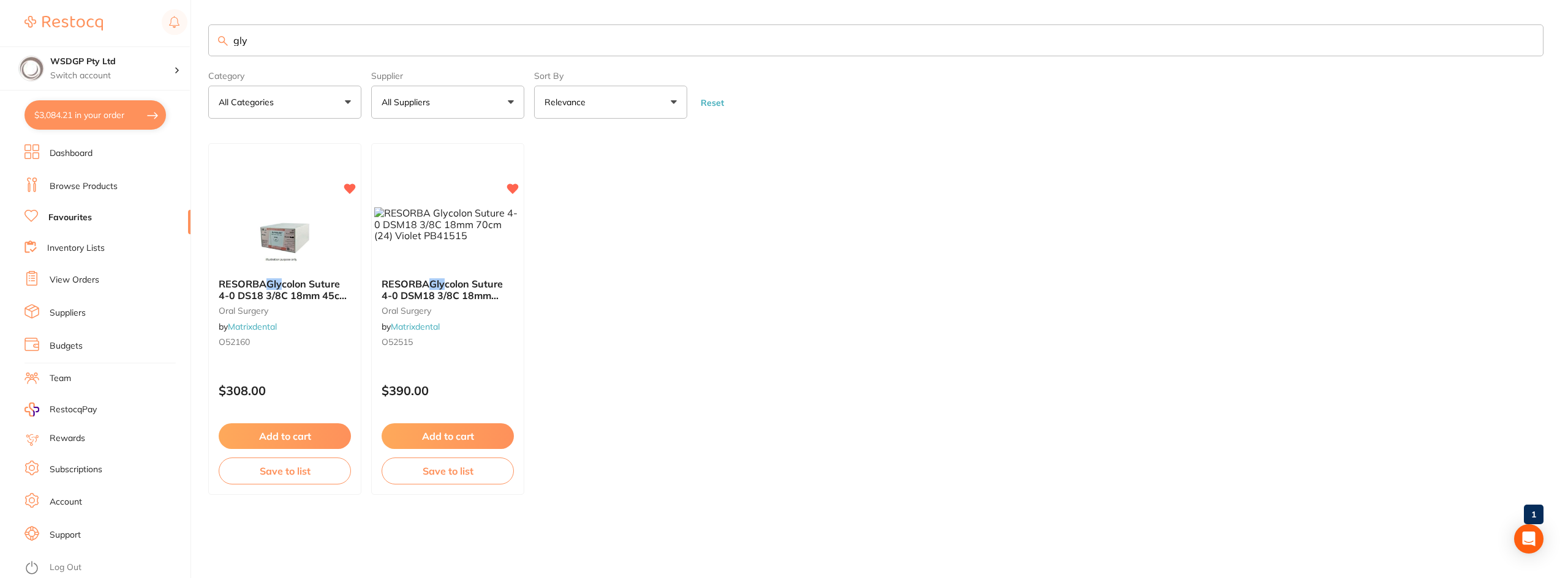
checkbox input "true"
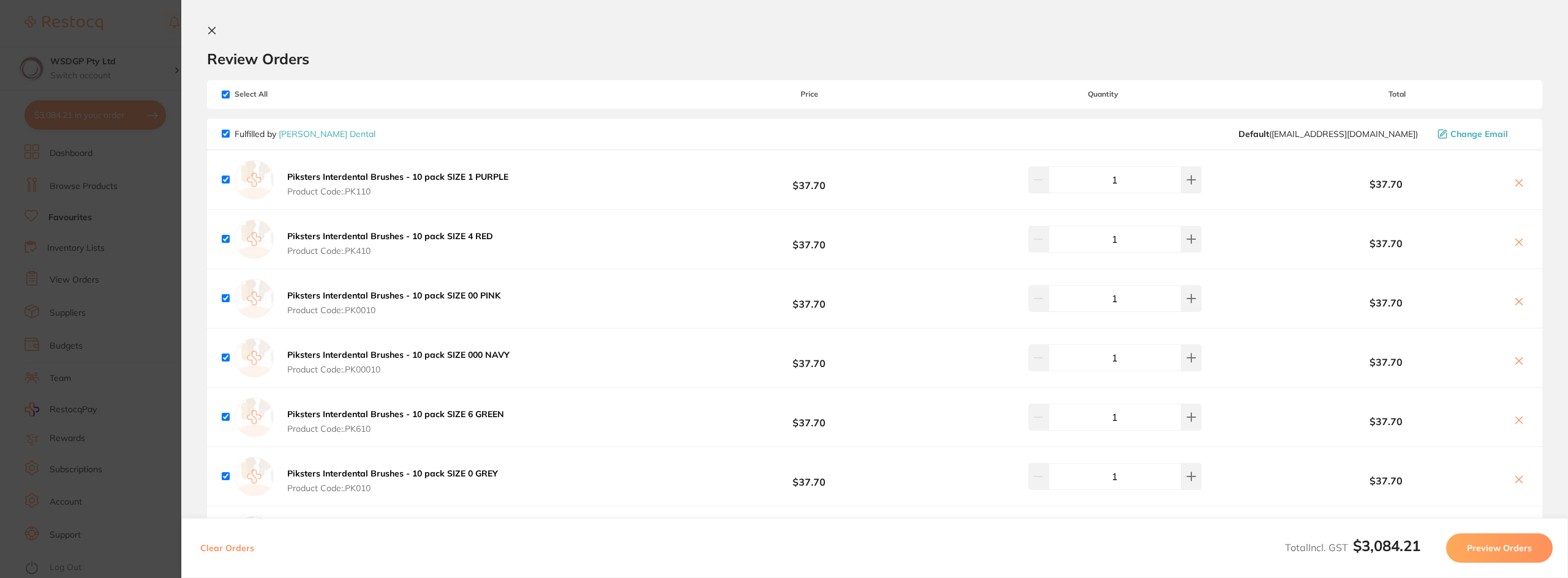
click at [229, 135] on input "checkbox" at bounding box center [226, 133] width 8 height 8
checkbox input "false"
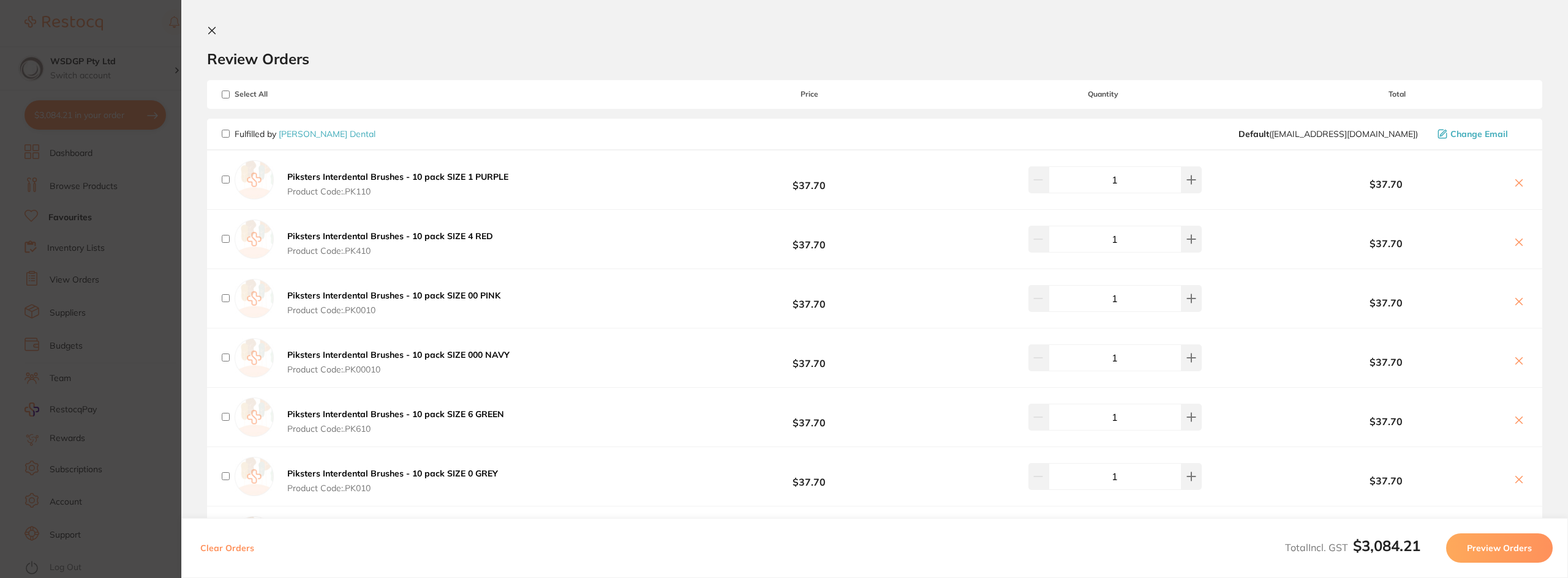
checkbox input "false"
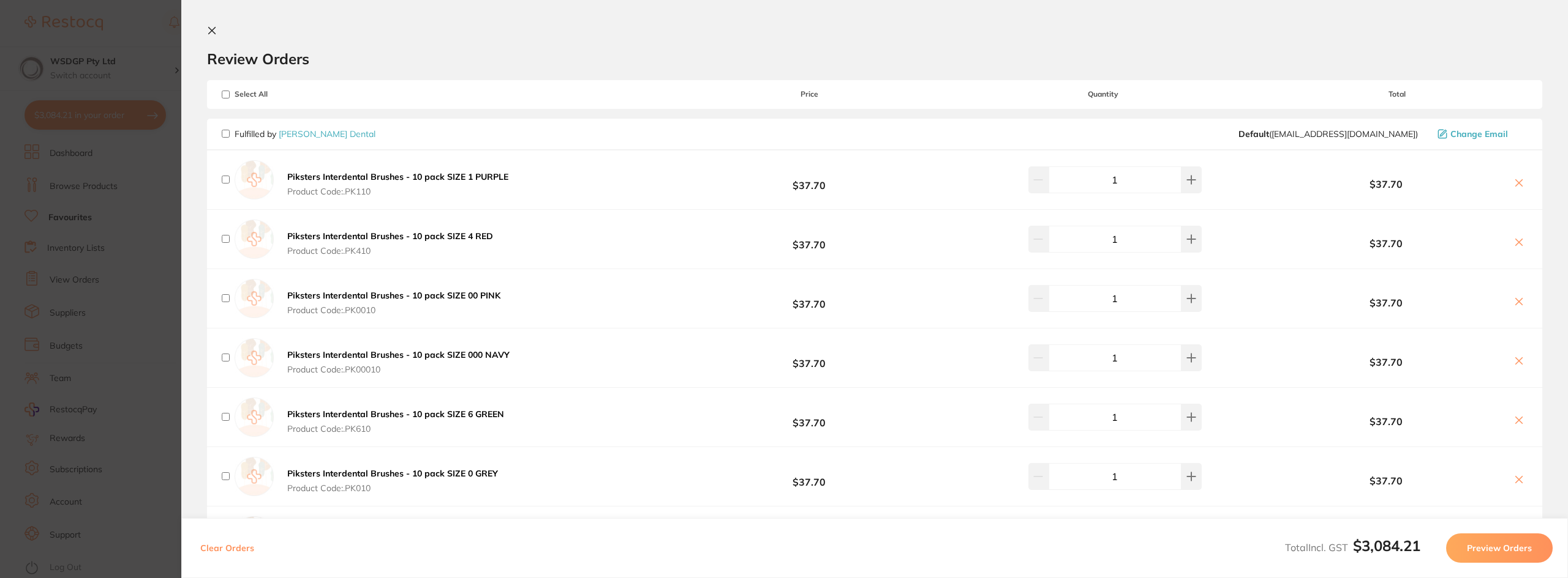
checkbox input "false"
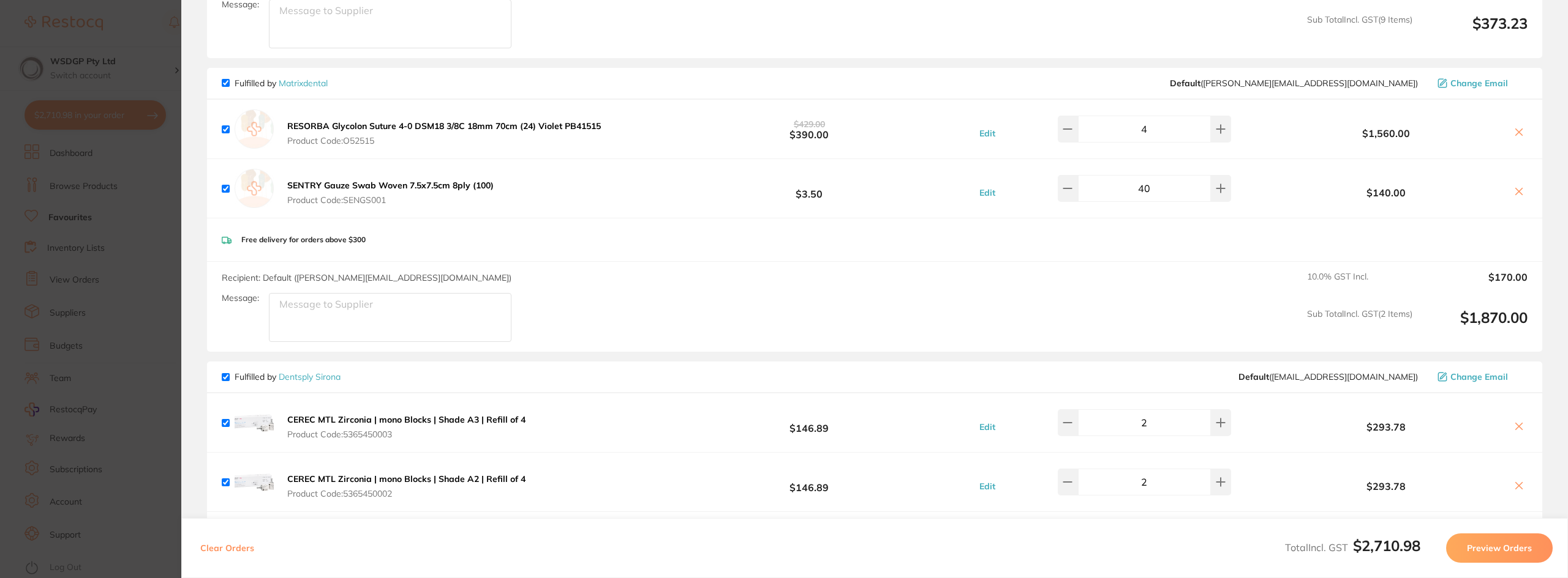
scroll to position [735, 0]
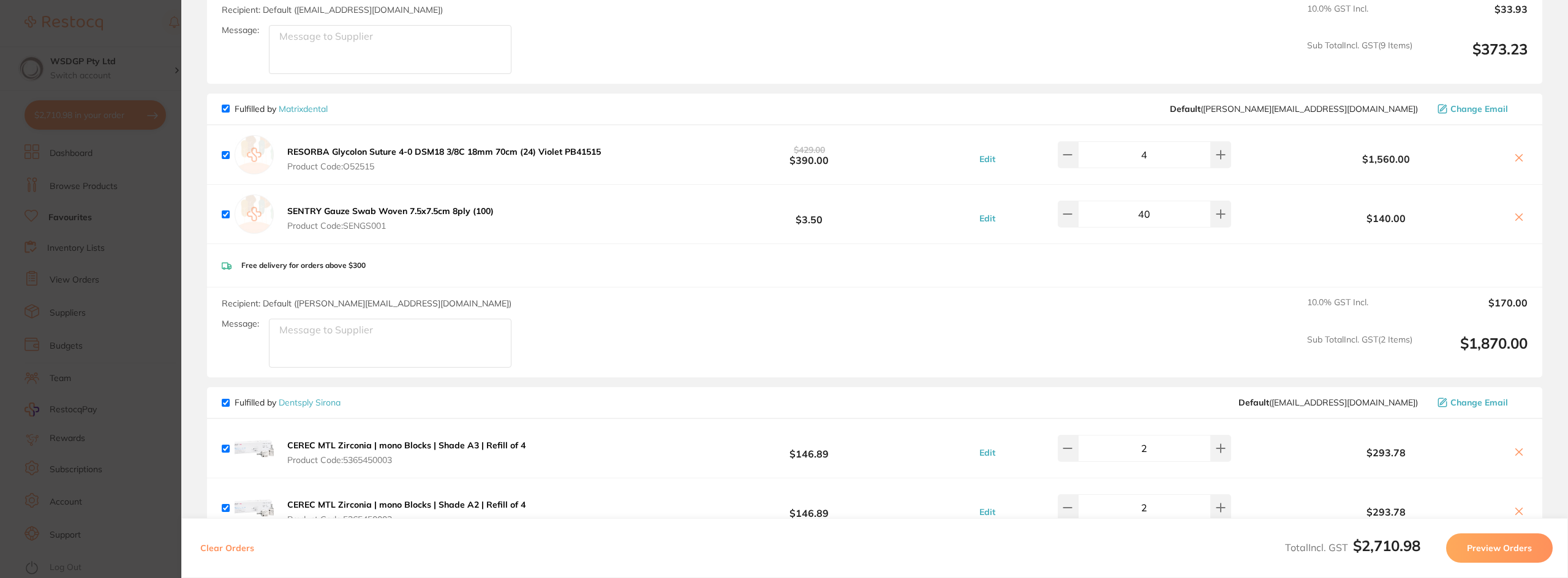
click at [229, 111] on input "checkbox" at bounding box center [226, 108] width 8 height 8
checkbox input "false"
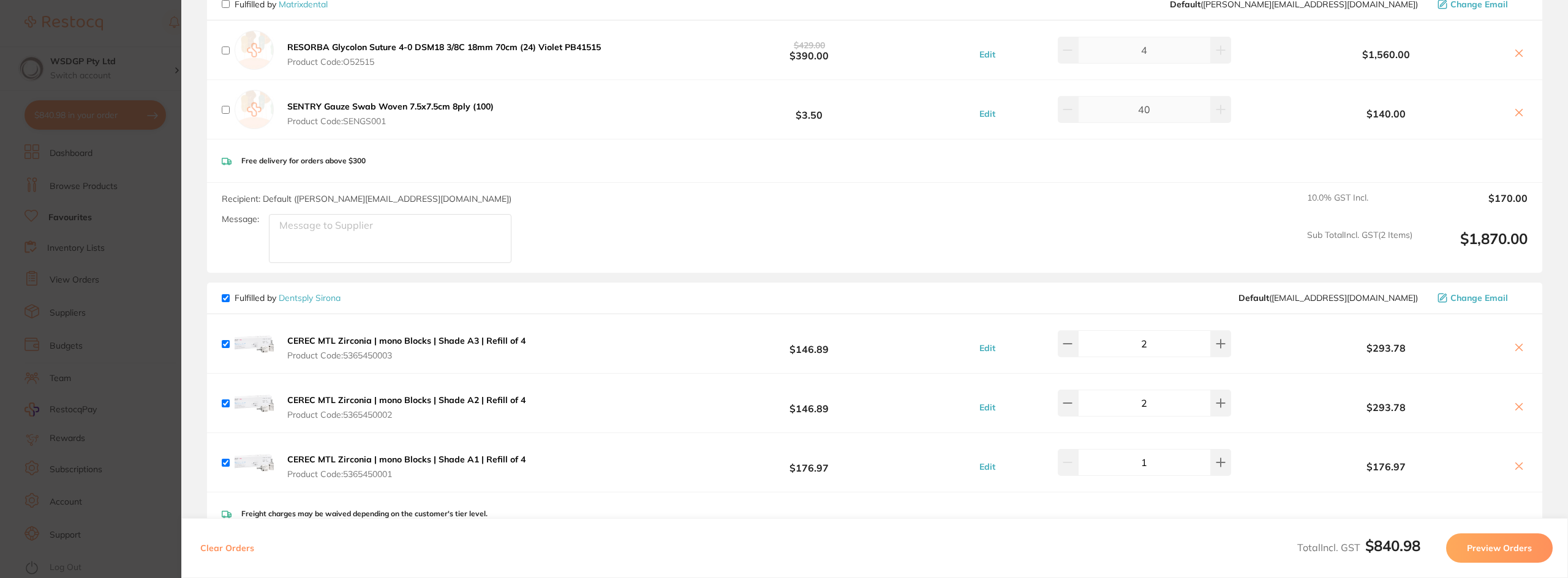
scroll to position [918, 0]
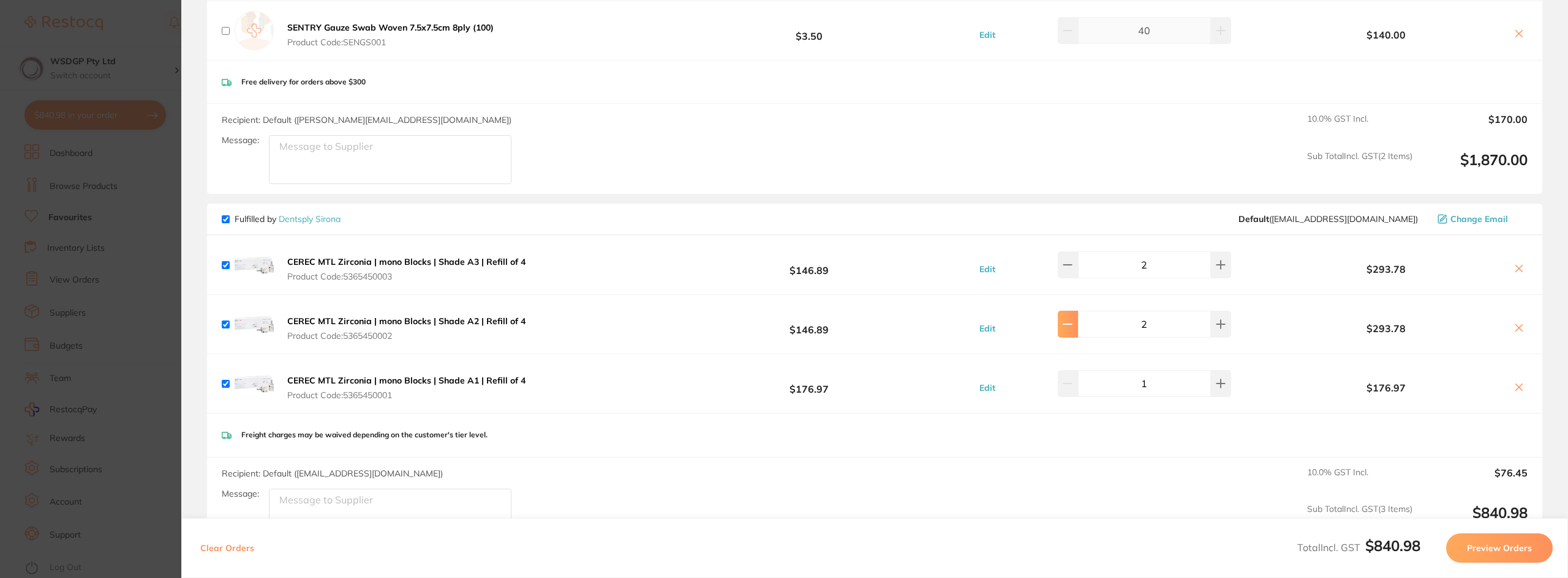
click at [1078, 322] on button at bounding box center [1068, 325] width 20 height 27
type input "1"
click at [1078, 263] on button at bounding box center [1068, 265] width 20 height 27
type input "1"
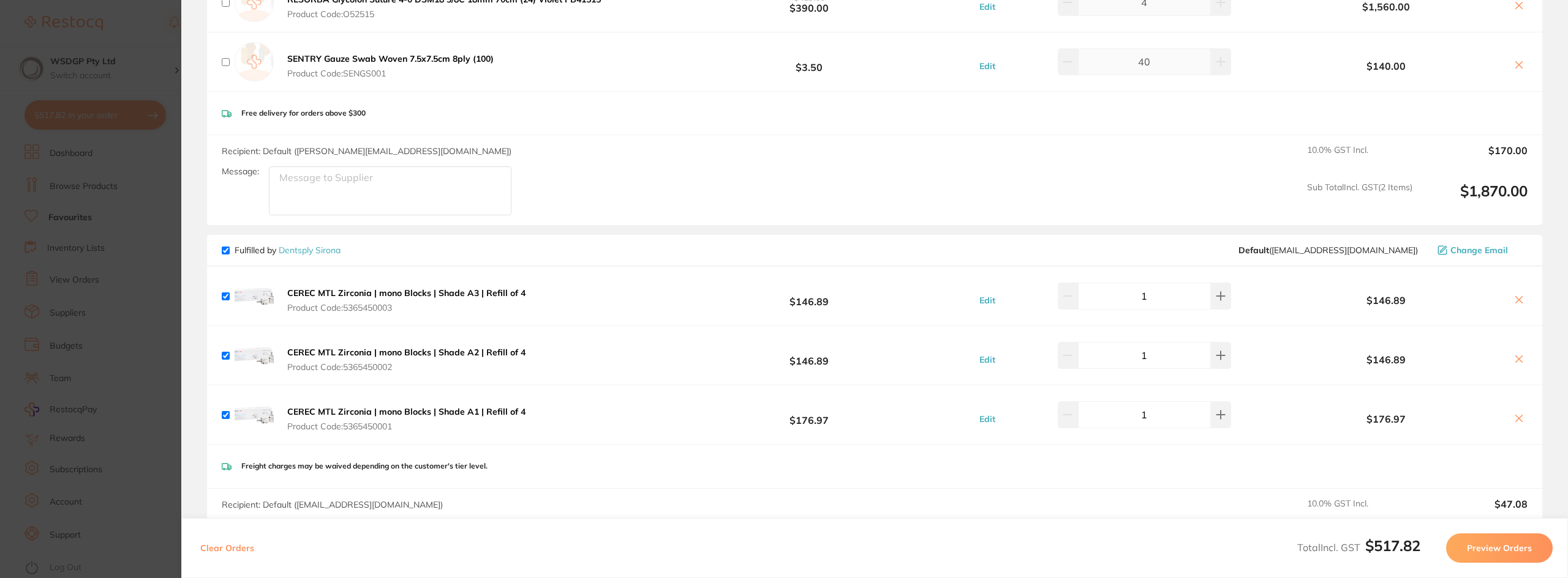
scroll to position [719, 0]
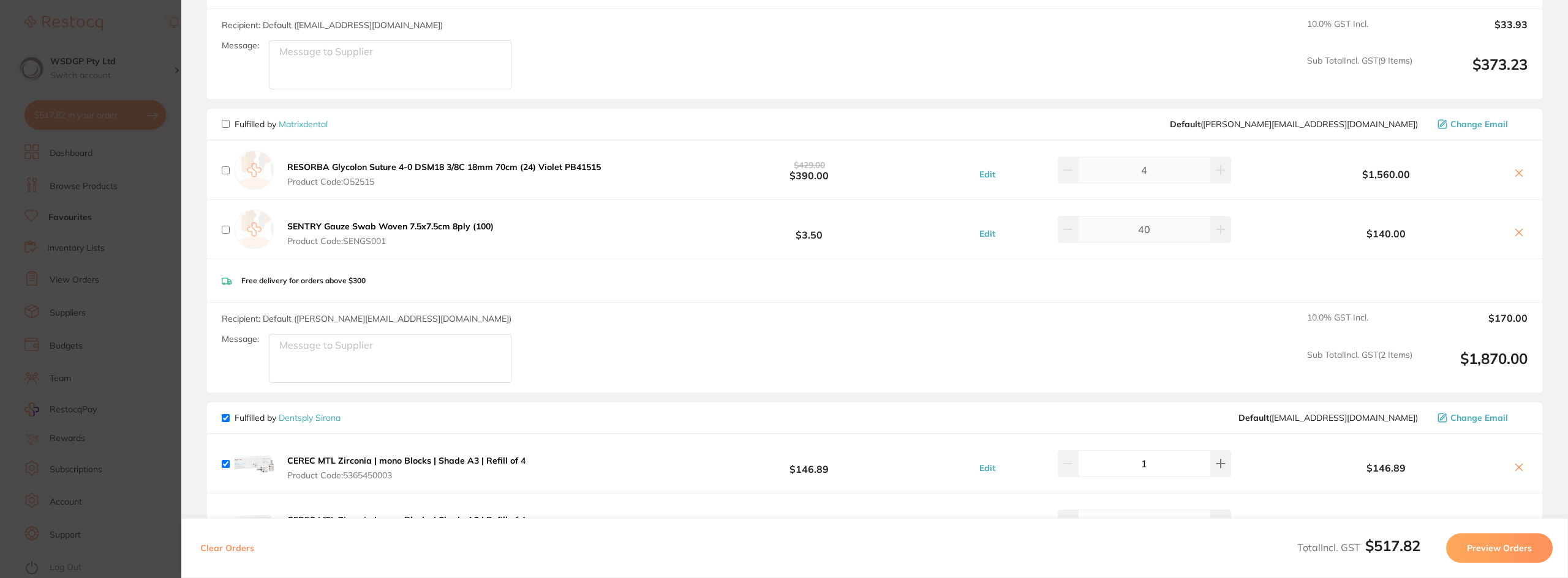
click at [228, 167] on input "checkbox" at bounding box center [226, 170] width 8 height 8
checkbox input "true"
click at [228, 230] on input "checkbox" at bounding box center [226, 229] width 8 height 8
checkbox input "true"
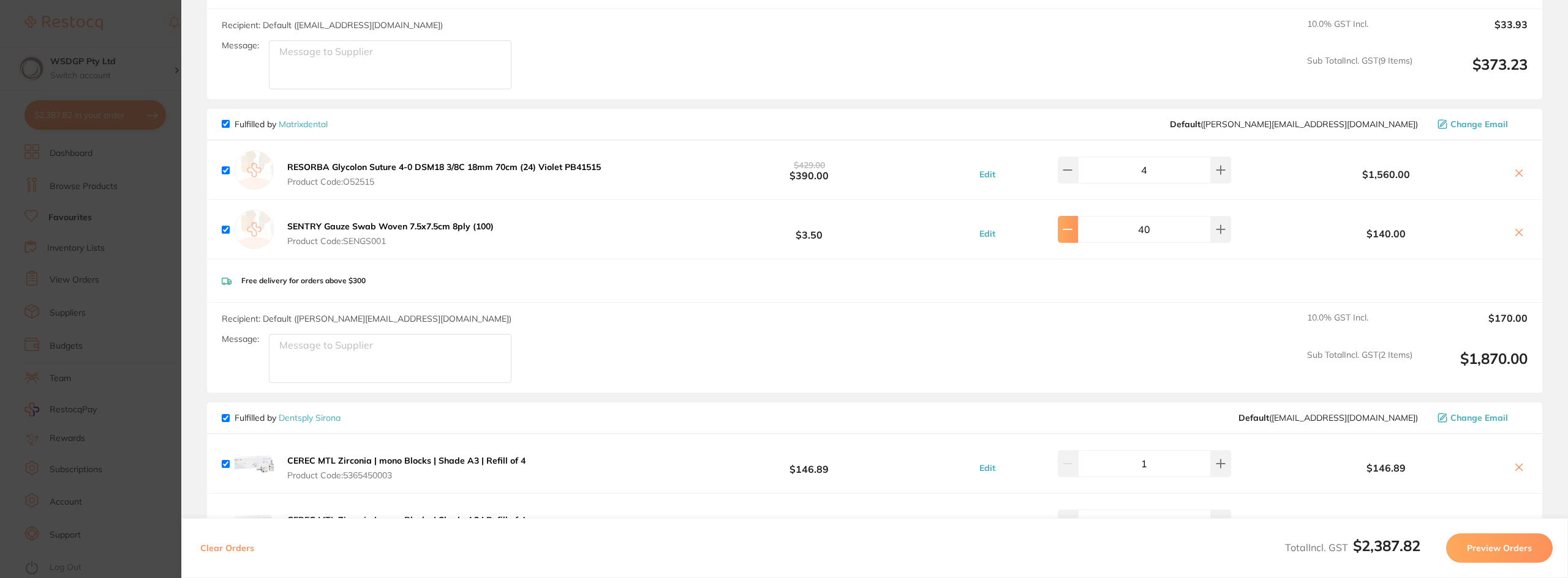
click at [1078, 232] on button at bounding box center [1068, 230] width 20 height 27
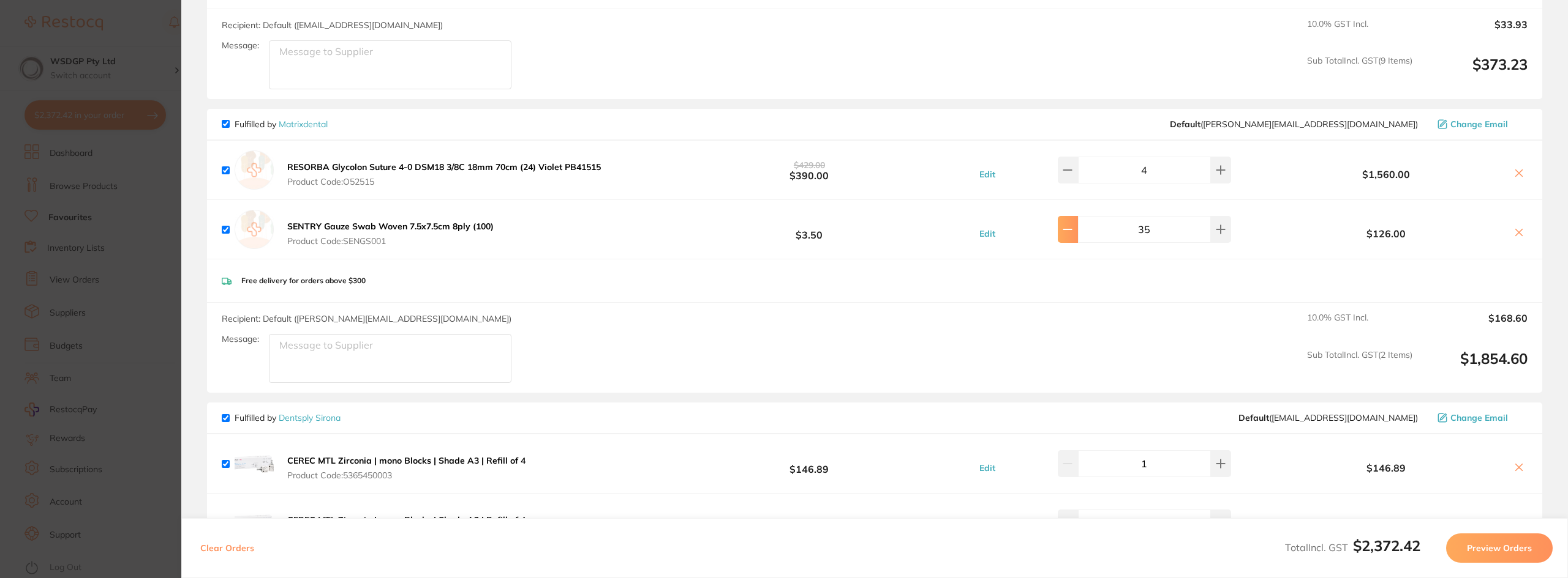
click at [1078, 232] on button at bounding box center [1068, 230] width 20 height 27
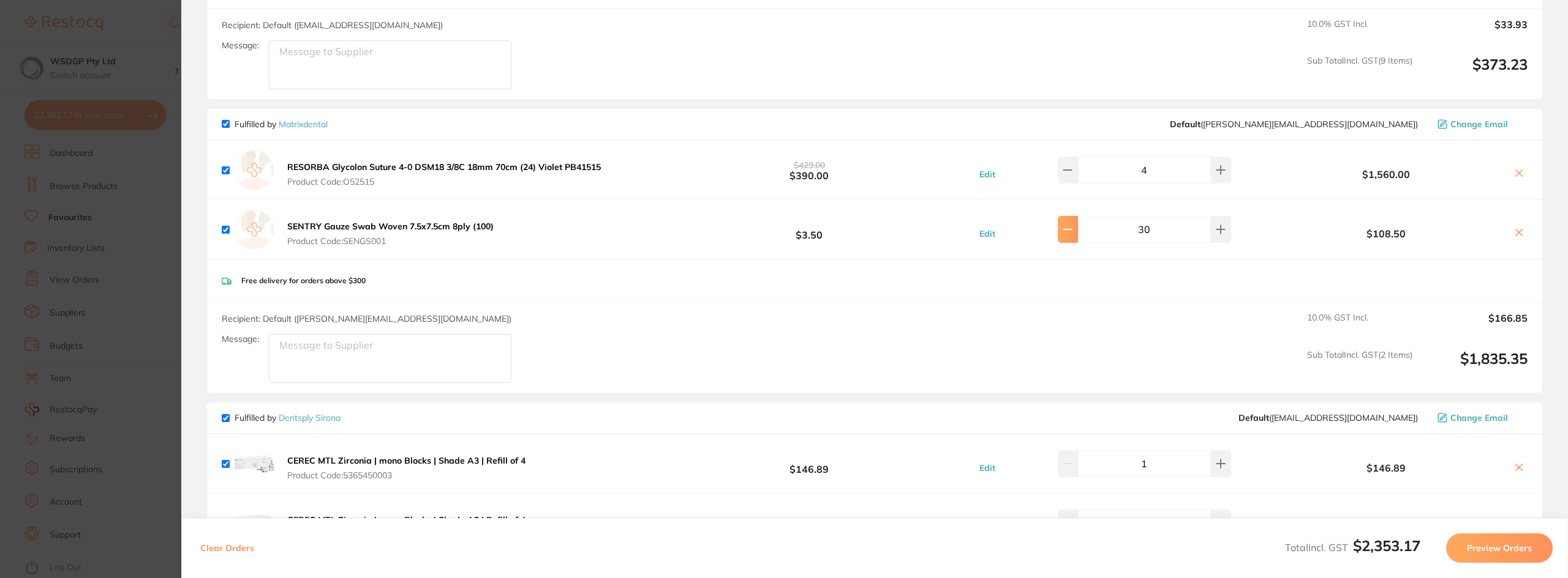
click at [1078, 232] on button at bounding box center [1068, 230] width 20 height 27
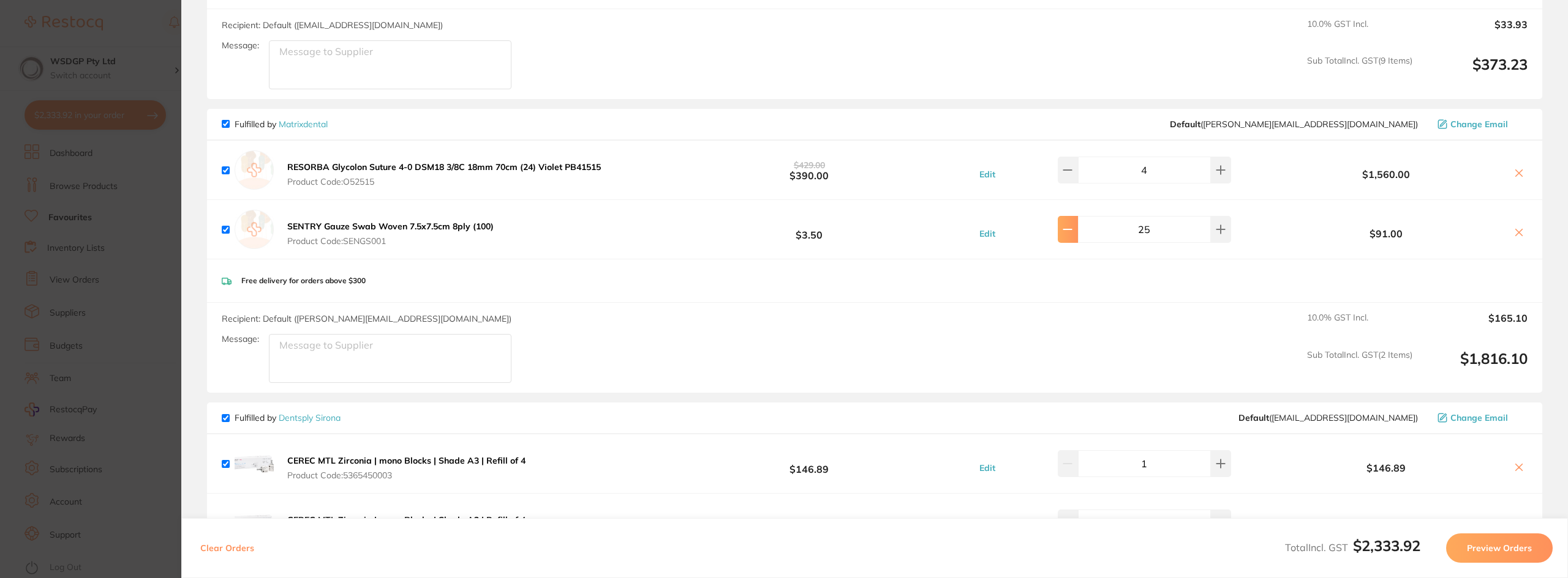
click at [1078, 232] on button at bounding box center [1068, 230] width 20 height 27
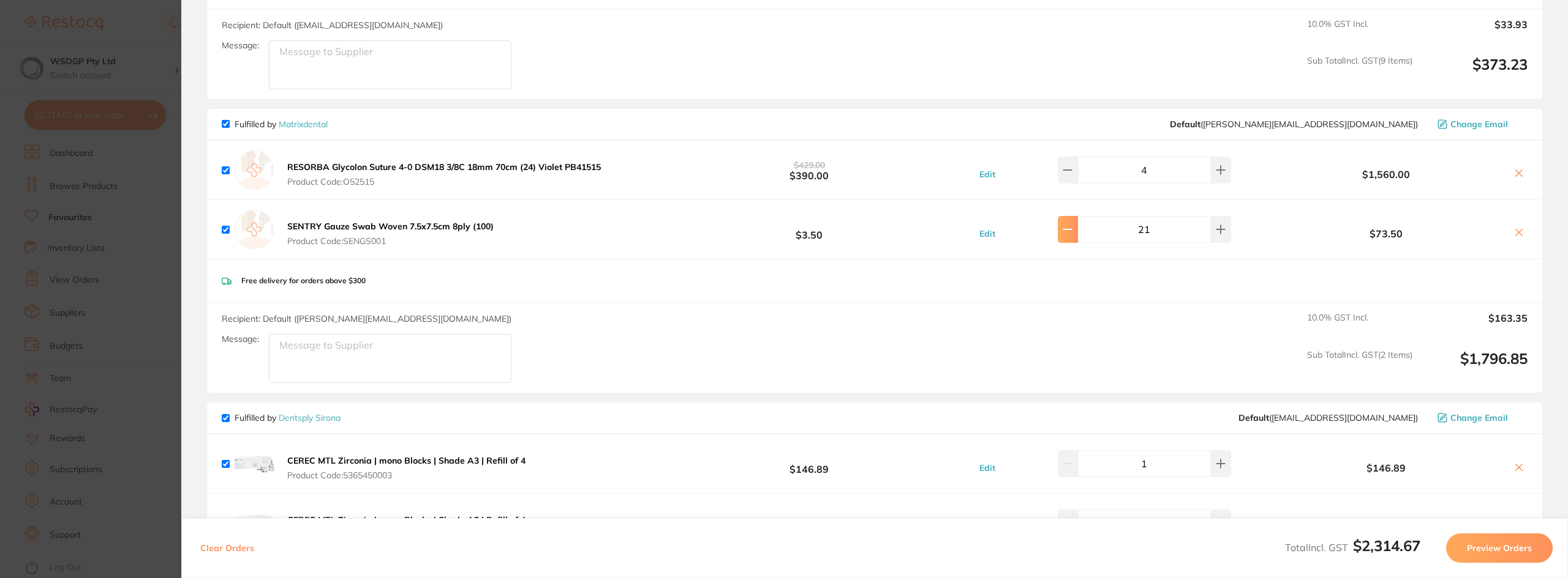
type input "20"
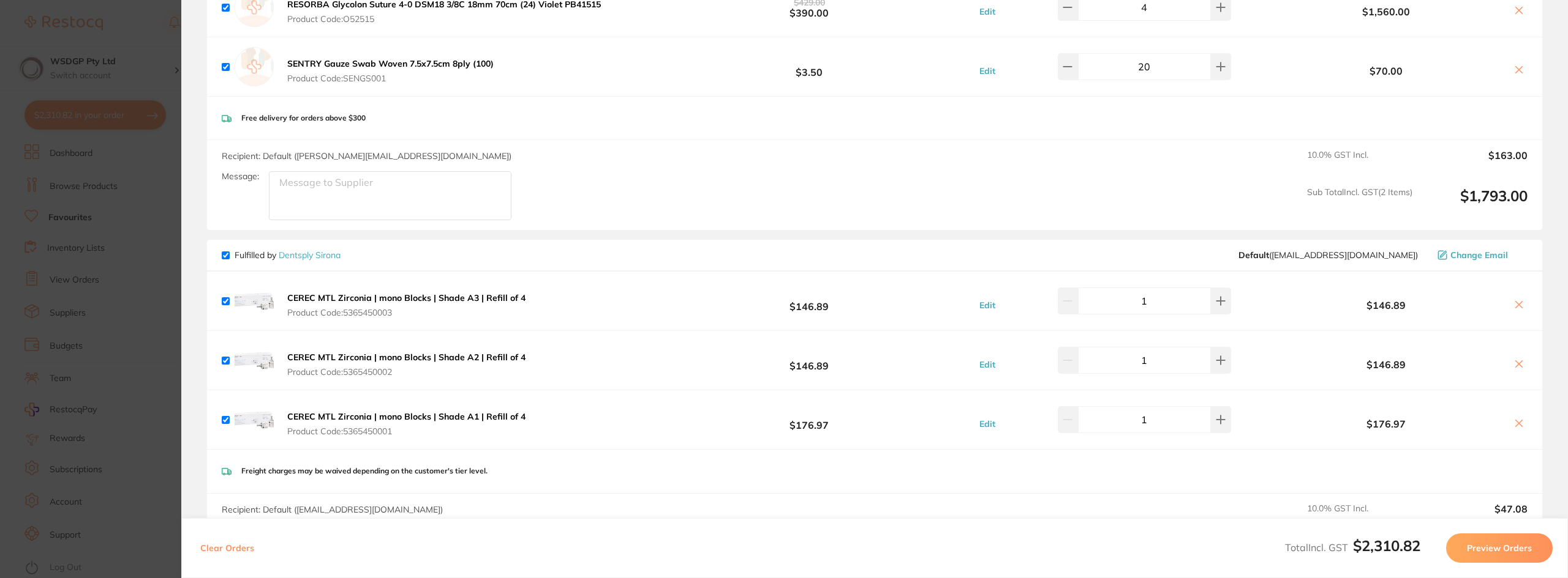
scroll to position [903, 0]
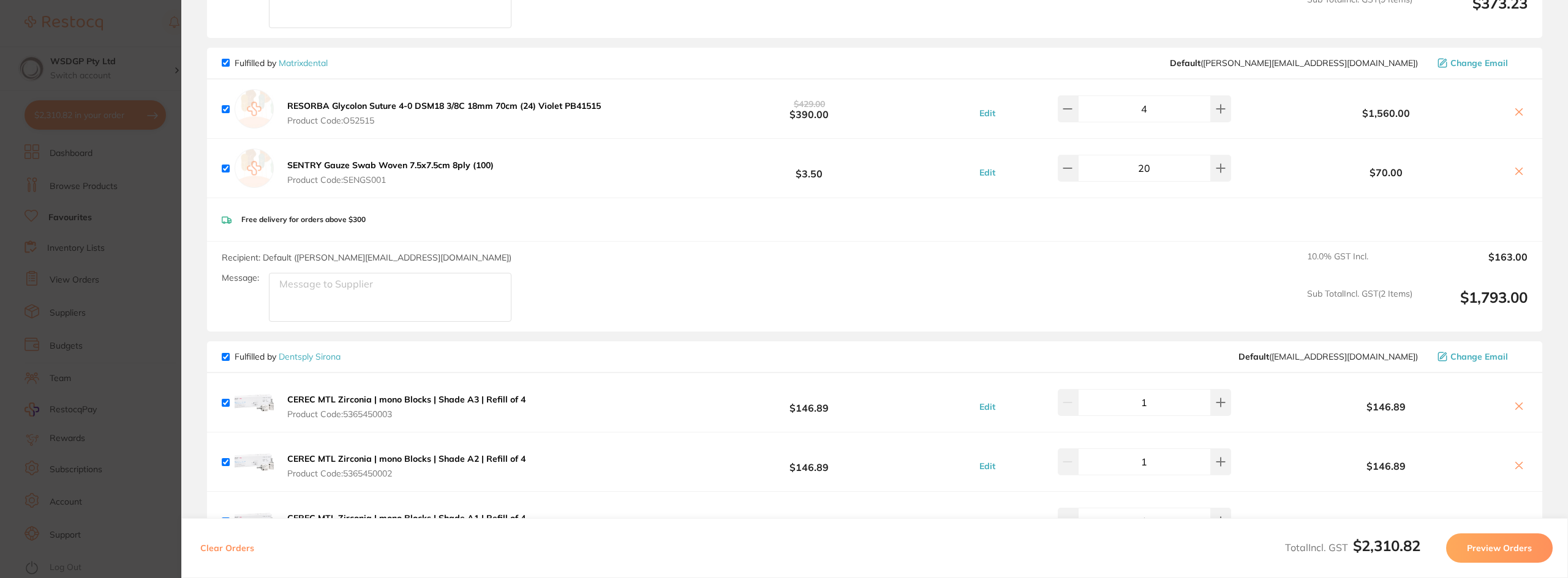
click at [1487, 550] on button "Preview Orders" at bounding box center [1499, 548] width 107 height 30
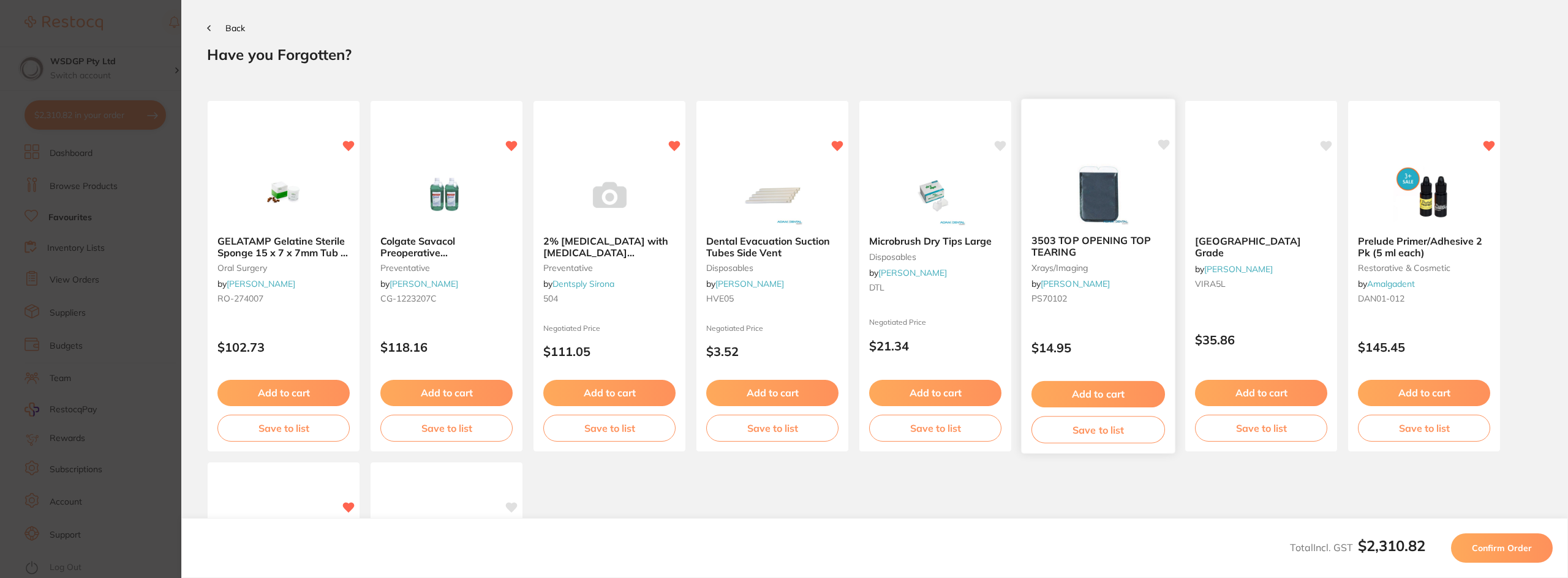
scroll to position [0, 0]
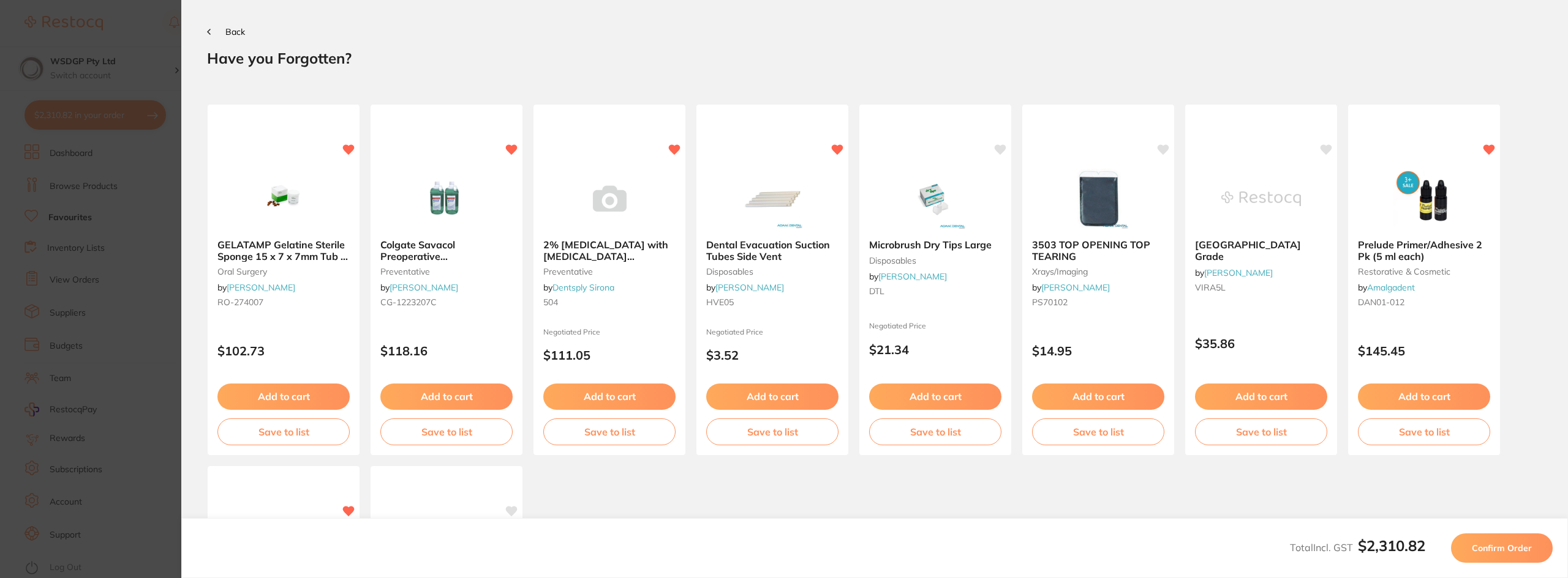
click at [1517, 549] on span "Confirm Order" at bounding box center [1501, 548] width 60 height 11
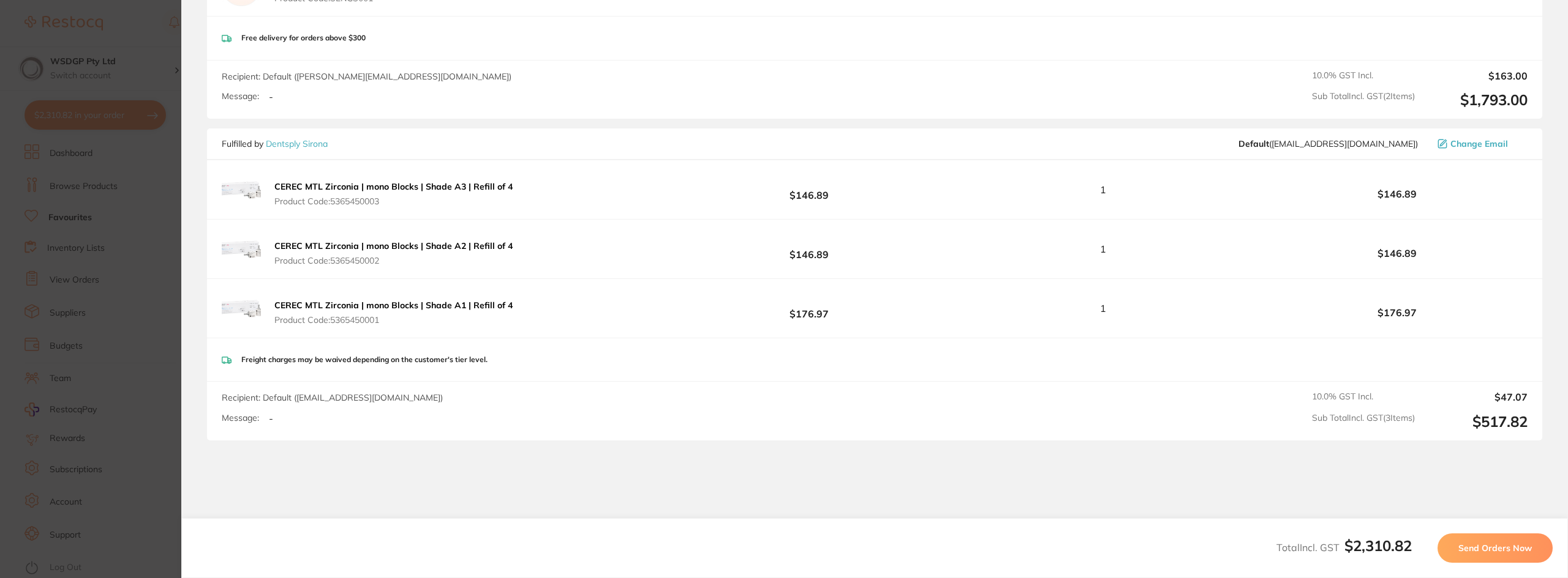
scroll to position [171, 0]
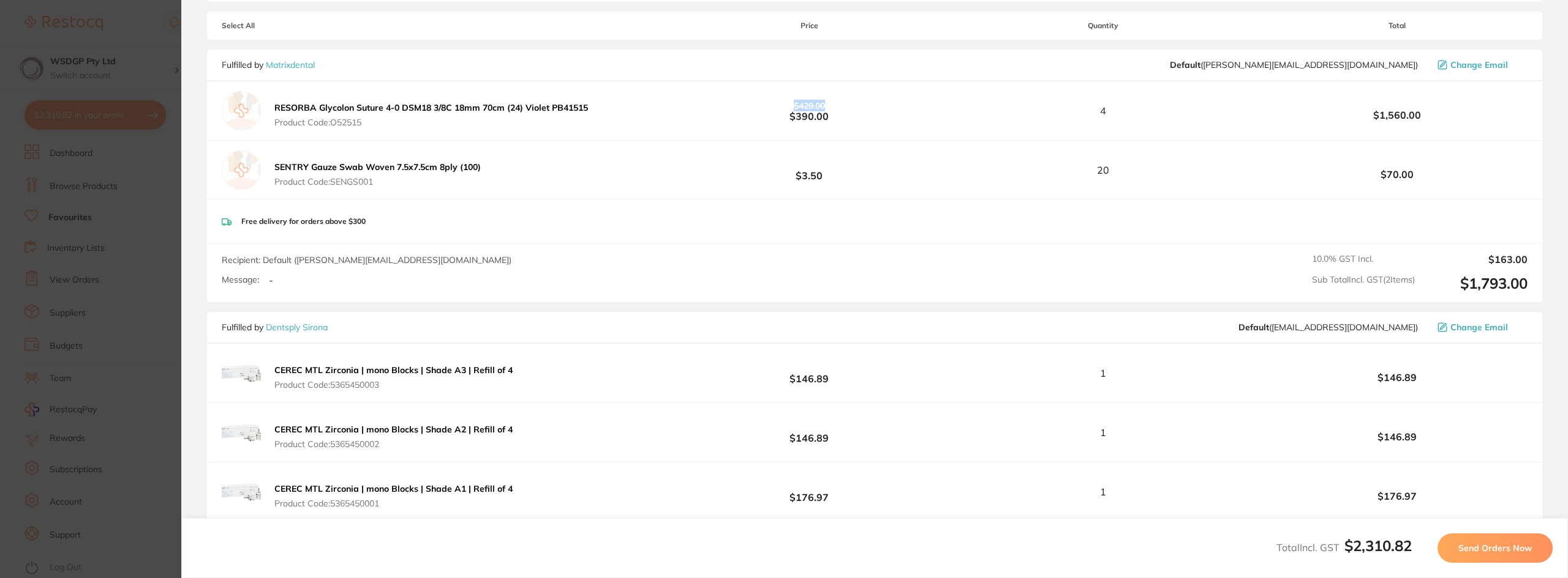
drag, startPoint x: 825, startPoint y: 108, endPoint x: 767, endPoint y: 108, distance: 58.0
click at [767, 108] on b "$429.00 $390.00" at bounding box center [809, 111] width 261 height 23
click at [772, 110] on b "$429.00 $390.00" at bounding box center [809, 111] width 261 height 23
drag, startPoint x: 828, startPoint y: 107, endPoint x: 774, endPoint y: 107, distance: 54.0
click at [774, 107] on b "$429.00 $390.00" at bounding box center [809, 111] width 261 height 23
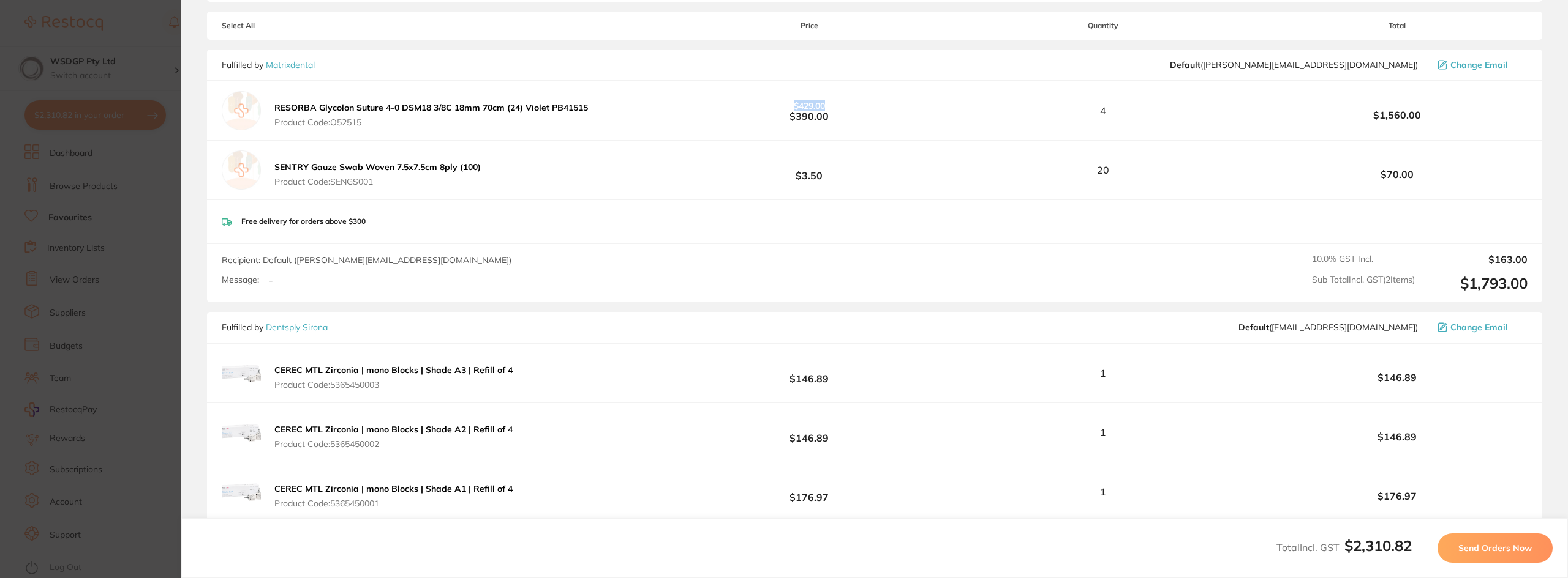
click at [774, 107] on b "$429.00 $390.00" at bounding box center [809, 111] width 261 height 23
click at [1501, 549] on span "Send Orders Now" at bounding box center [1495, 548] width 73 height 11
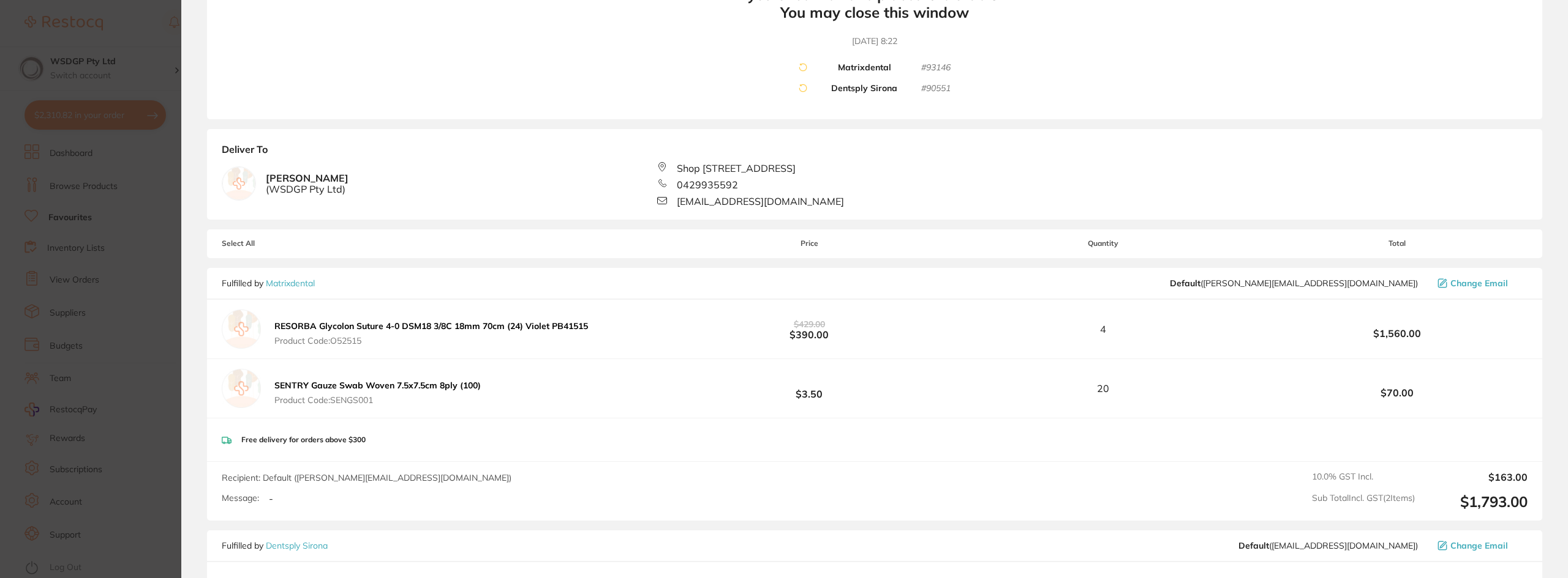
scroll to position [110, 0]
